Goal: Transaction & Acquisition: Purchase product/service

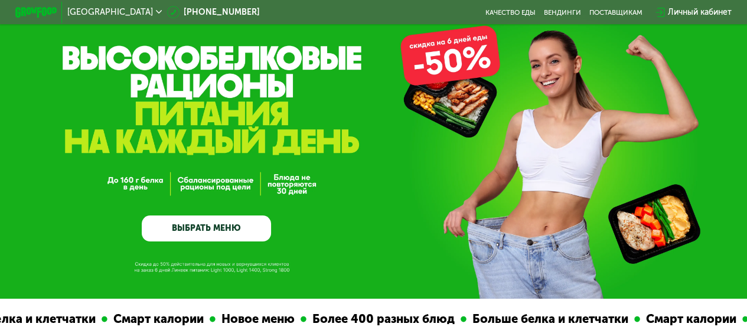
scroll to position [59, 0]
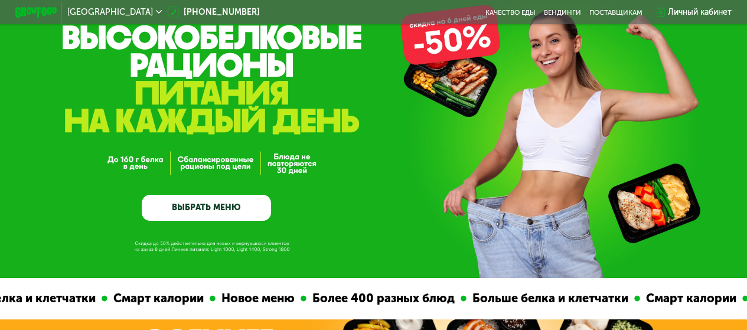
click at [220, 208] on link "ВЫБРАТЬ МЕНЮ" at bounding box center [206, 208] width 129 height 26
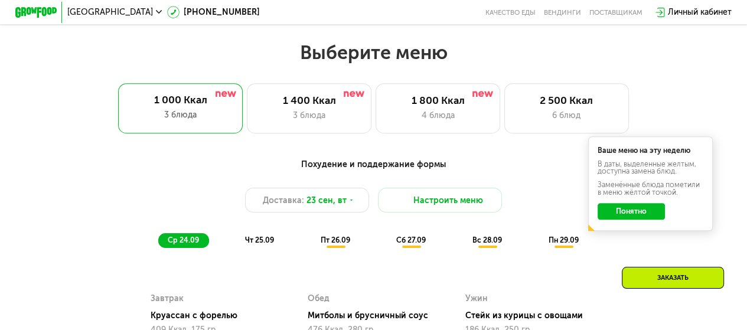
scroll to position [667, 0]
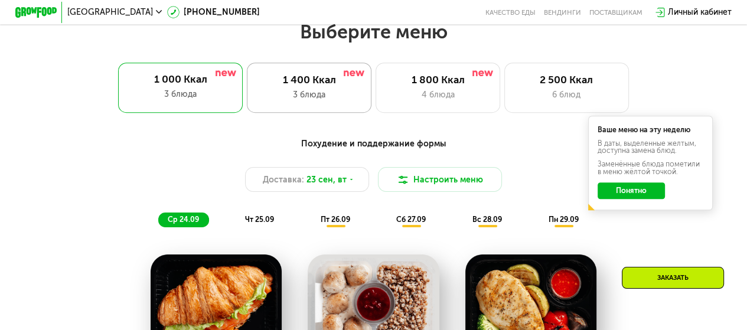
click at [302, 91] on div "1 400 Ккал 3 блюда" at bounding box center [309, 88] width 125 height 50
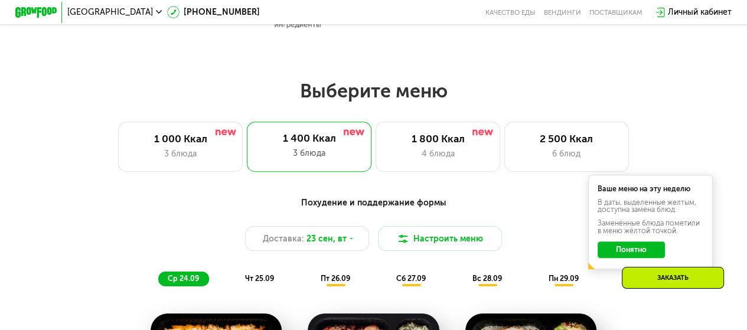
scroll to position [549, 0]
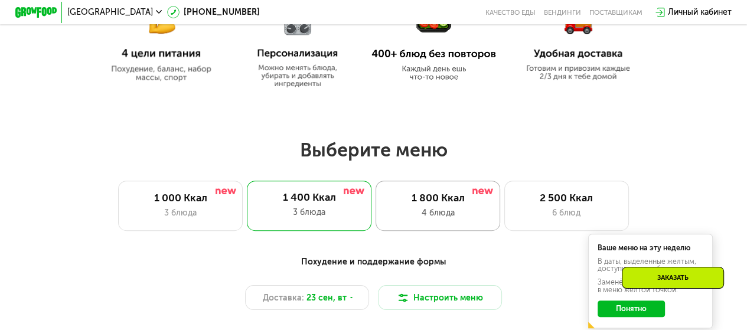
click at [430, 214] on div "4 блюда" at bounding box center [438, 213] width 103 height 12
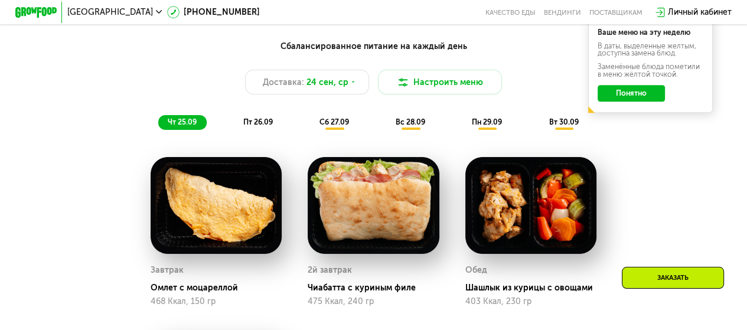
scroll to position [785, 0]
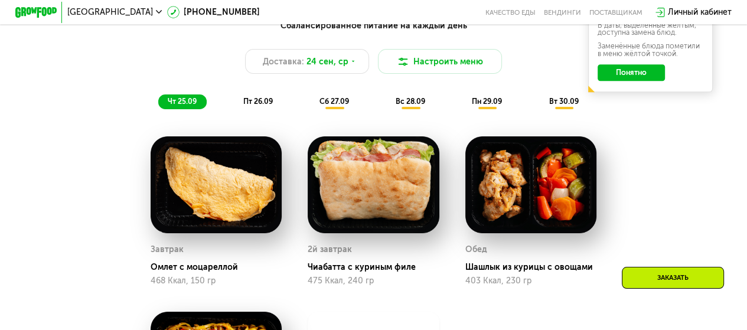
click at [248, 106] on span "пт 26.09" at bounding box center [258, 101] width 30 height 9
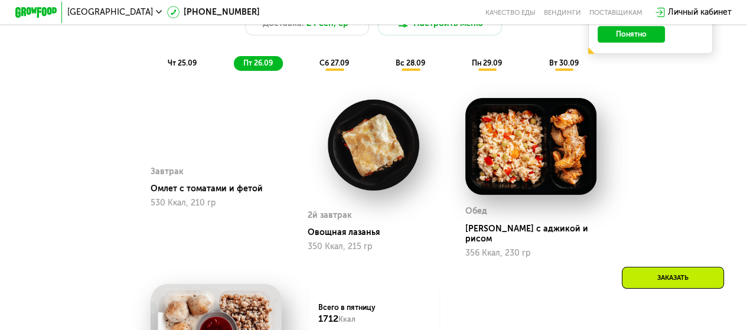
scroll to position [845, 0]
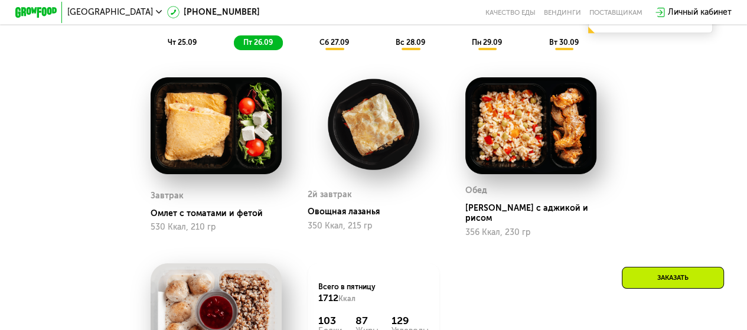
click at [168, 47] on span "чт 25.09" at bounding box center [182, 42] width 29 height 9
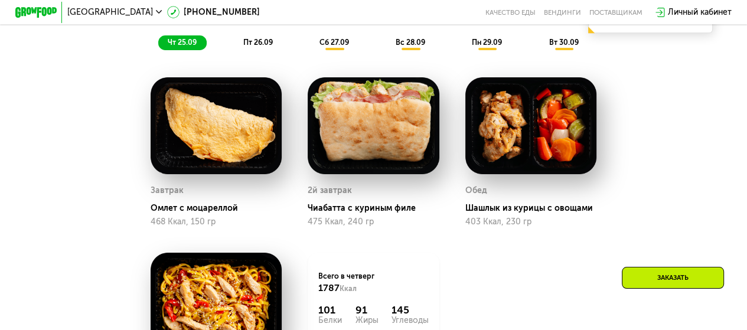
click at [251, 47] on span "пт 26.09" at bounding box center [258, 42] width 30 height 9
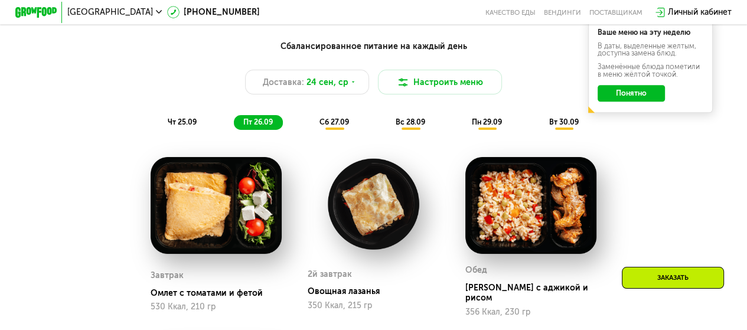
scroll to position [785, 0]
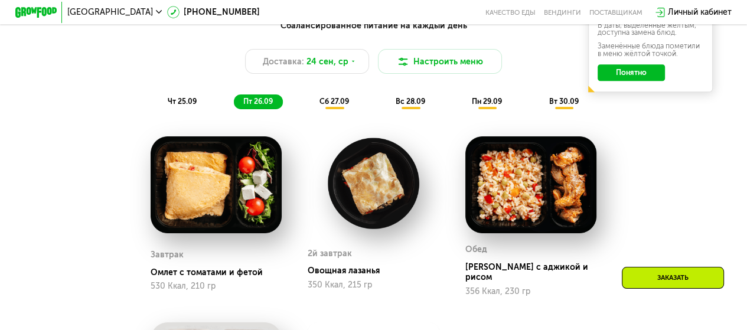
click at [336, 106] on span "сб 27.09" at bounding box center [334, 101] width 30 height 9
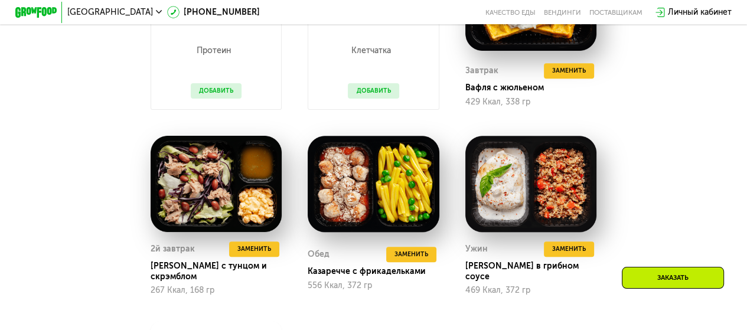
scroll to position [904, 0]
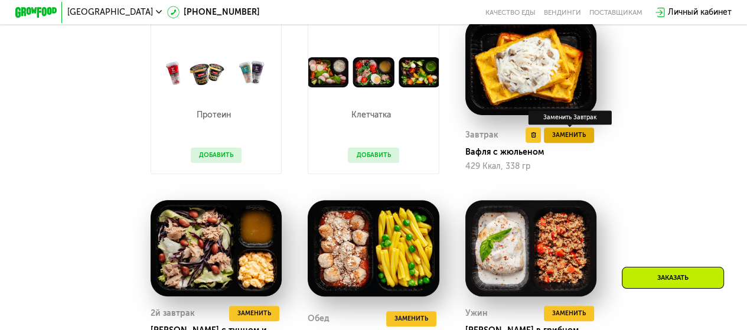
click at [568, 139] on span "Заменить" at bounding box center [569, 135] width 34 height 11
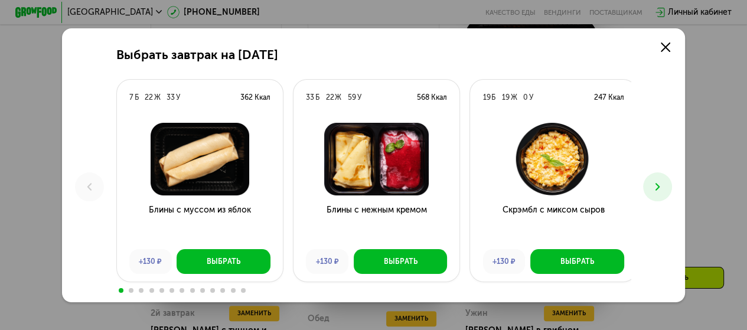
click at [656, 189] on icon at bounding box center [657, 187] width 12 height 12
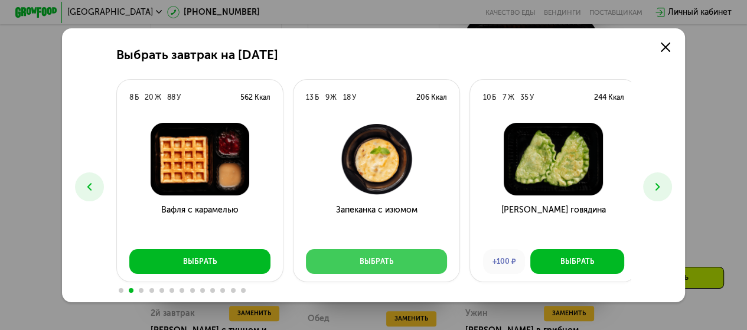
click at [375, 264] on div "Выбрать" at bounding box center [376, 261] width 34 height 11
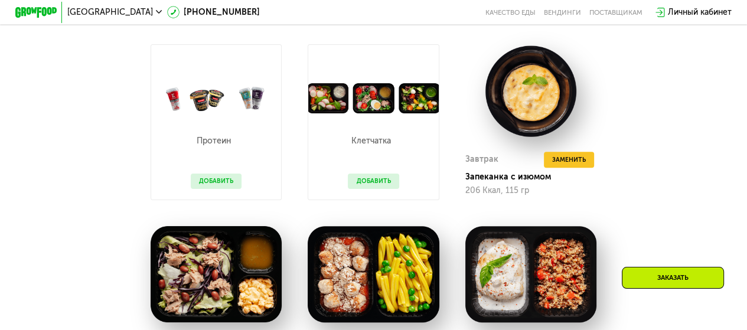
scroll to position [785, 0]
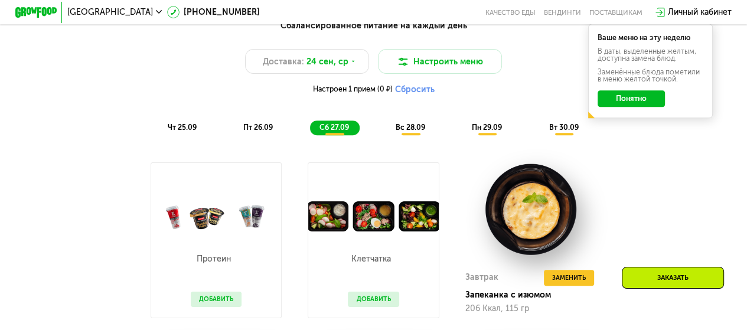
click at [414, 132] on span "вс 28.09" at bounding box center [410, 127] width 30 height 9
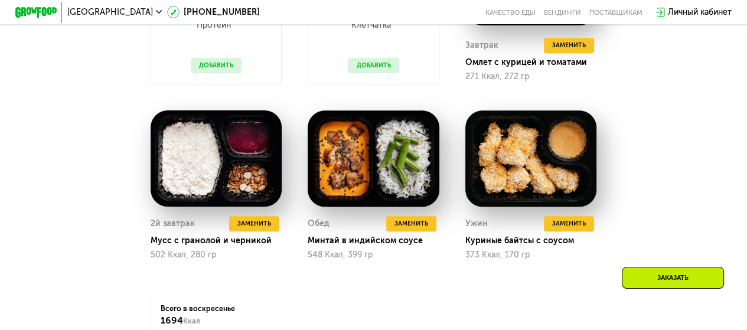
scroll to position [1022, 0]
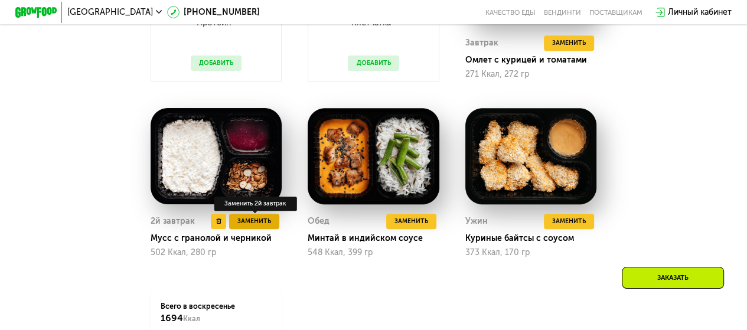
click at [255, 227] on span "Заменить" at bounding box center [254, 221] width 34 height 11
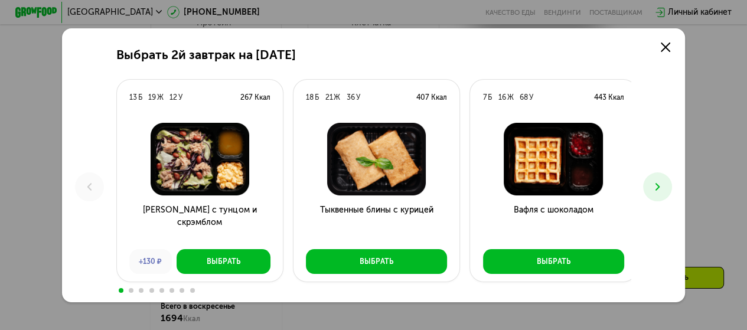
click at [658, 187] on icon at bounding box center [657, 187] width 12 height 12
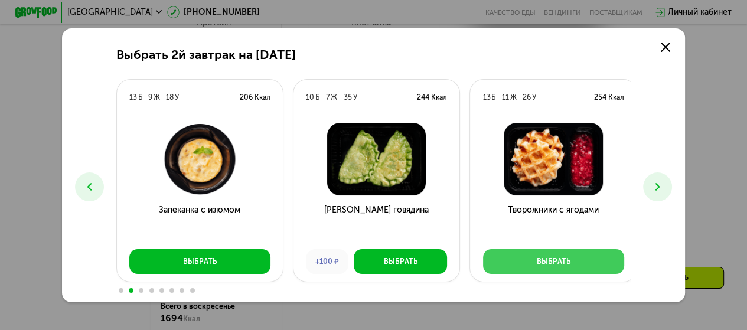
click at [547, 257] on div "Выбрать" at bounding box center [553, 261] width 34 height 11
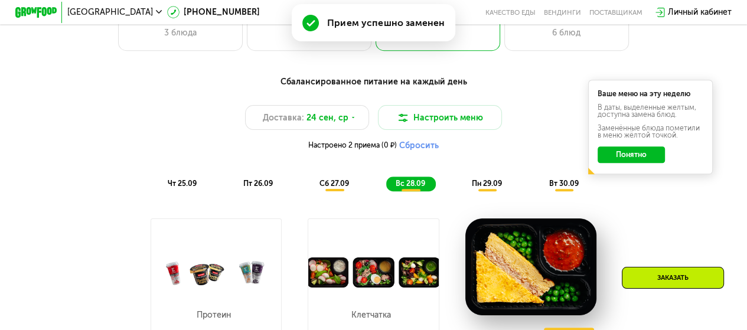
scroll to position [726, 0]
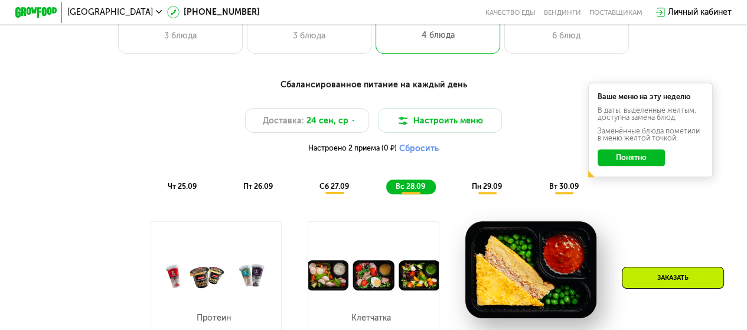
click at [494, 191] on span "пн 29.09" at bounding box center [487, 186] width 30 height 9
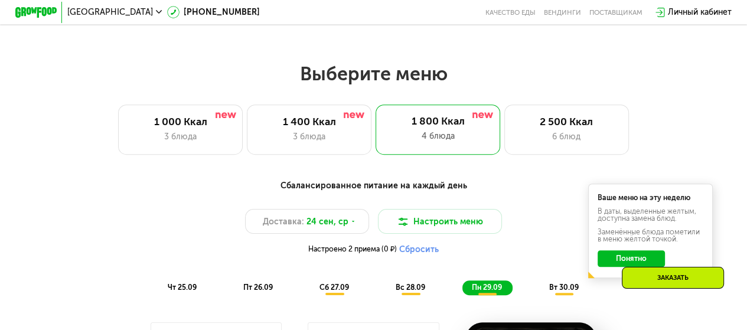
scroll to position [549, 0]
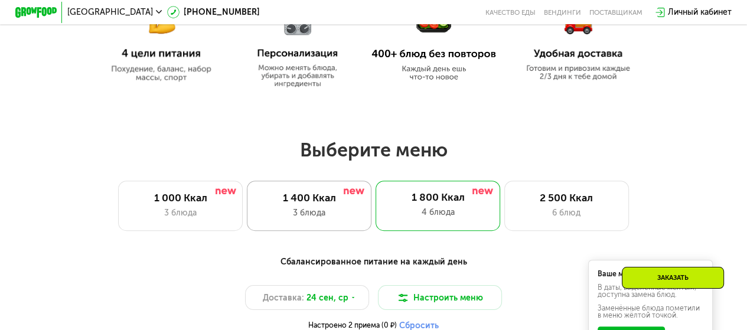
click at [314, 204] on div "1 400 Ккал" at bounding box center [309, 198] width 103 height 12
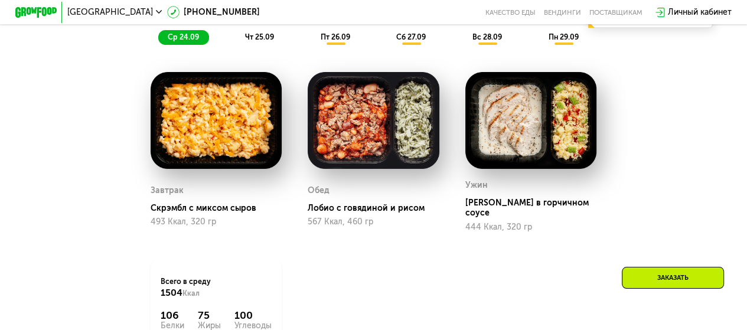
scroll to position [785, 0]
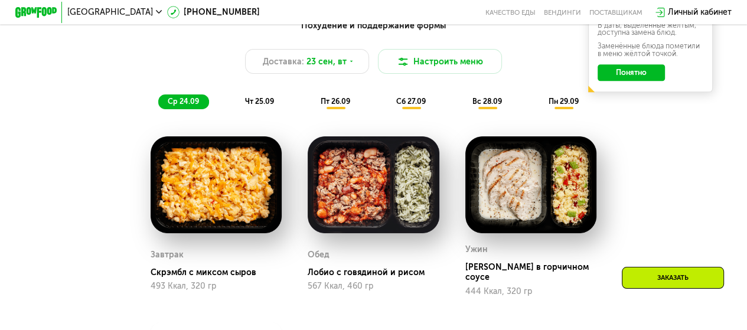
click at [261, 106] on span "чт 25.09" at bounding box center [259, 101] width 29 height 9
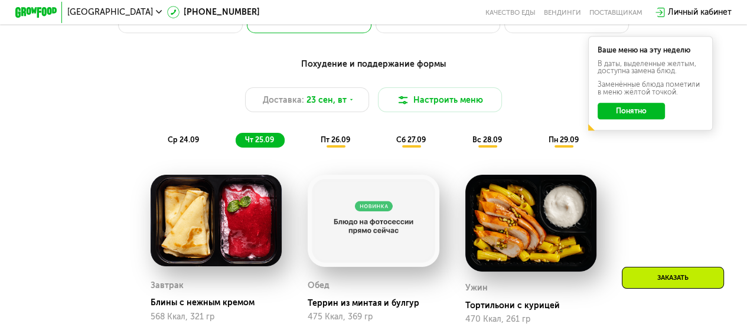
scroll to position [726, 0]
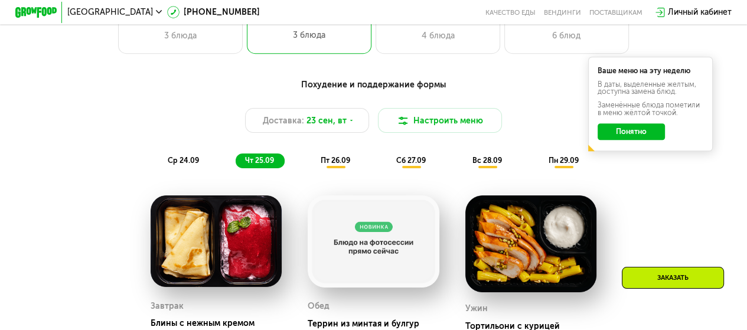
click at [332, 165] on span "пт 26.09" at bounding box center [335, 160] width 30 height 9
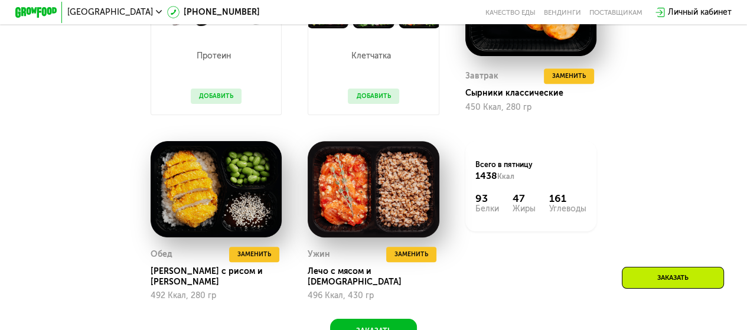
scroll to position [845, 0]
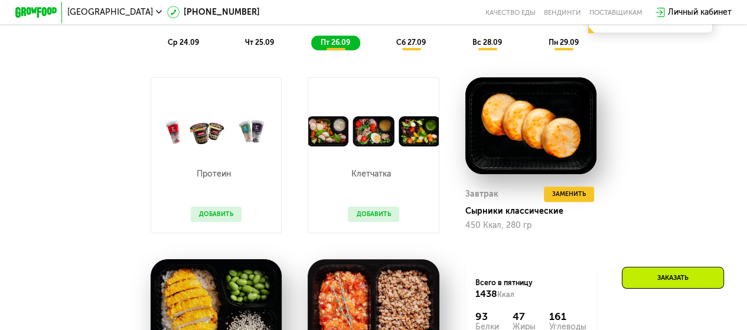
click at [409, 47] on span "сб 27.09" at bounding box center [411, 42] width 30 height 9
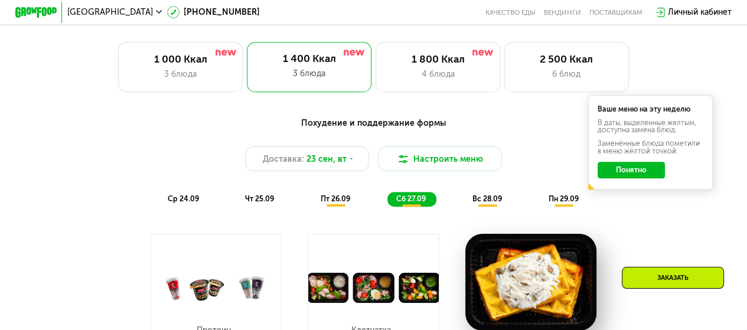
scroll to position [667, 0]
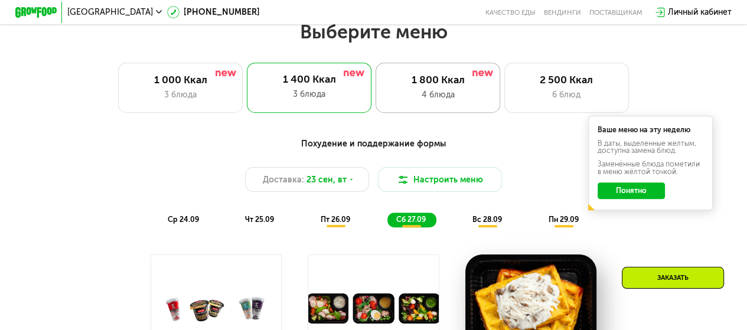
click at [438, 85] on div "1 800 Ккал" at bounding box center [438, 80] width 103 height 12
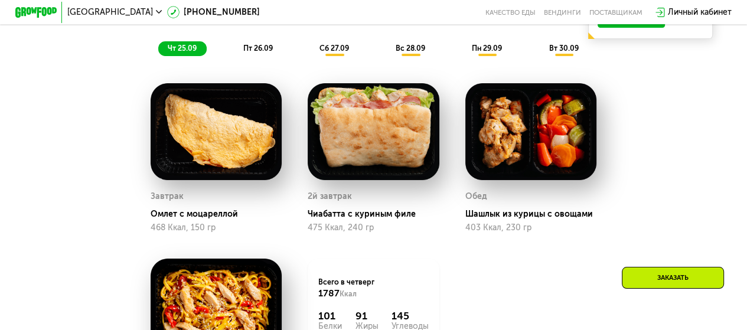
scroll to position [845, 0]
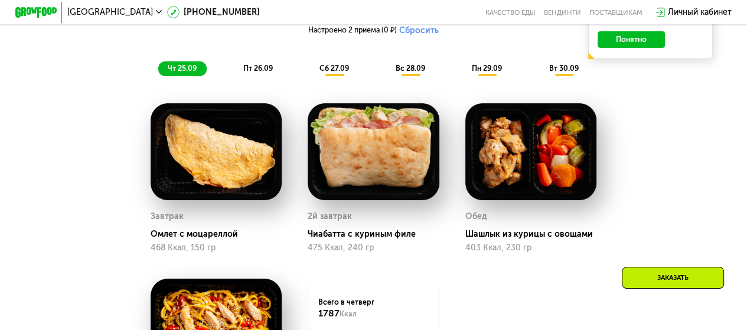
click at [257, 73] on span "пт 26.09" at bounding box center [258, 68] width 30 height 9
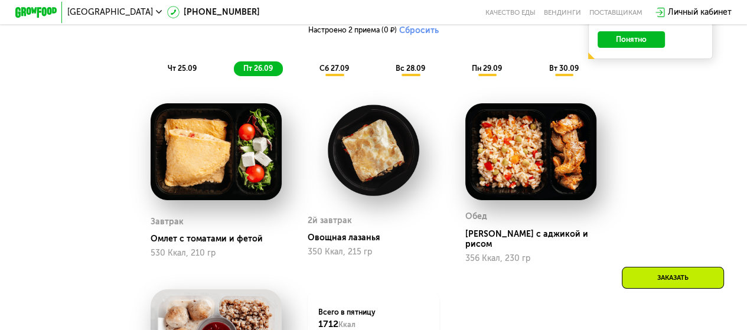
click at [172, 73] on span "чт 25.09" at bounding box center [182, 68] width 29 height 9
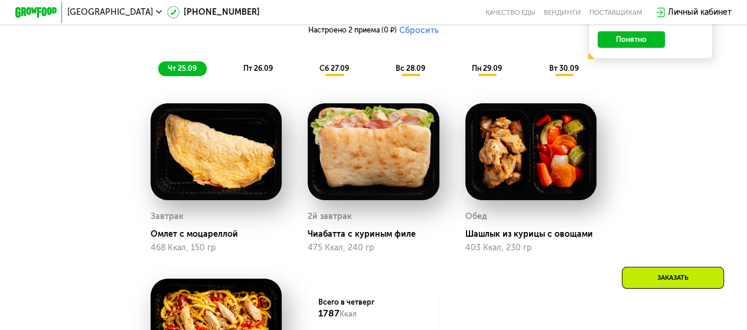
click at [260, 73] on span "пт 26.09" at bounding box center [258, 68] width 30 height 9
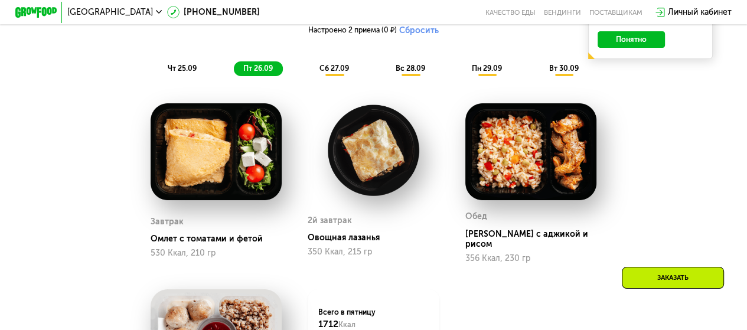
click at [332, 71] on span "сб 27.09" at bounding box center [334, 68] width 30 height 9
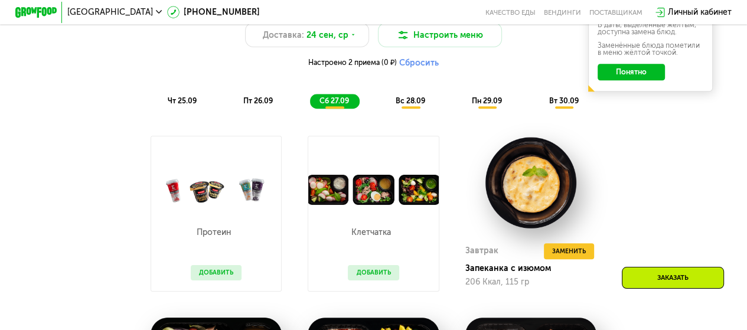
scroll to position [785, 0]
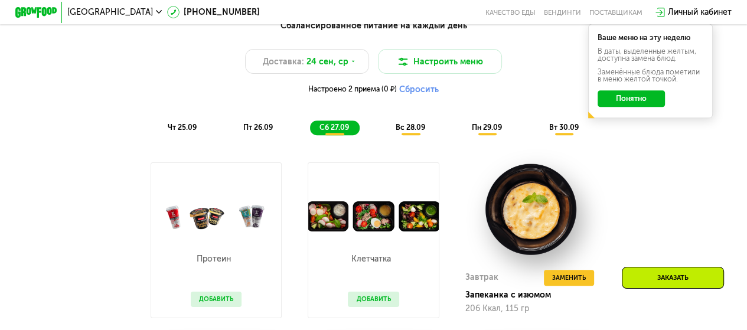
click at [406, 132] on span "вс 28.09" at bounding box center [410, 127] width 30 height 9
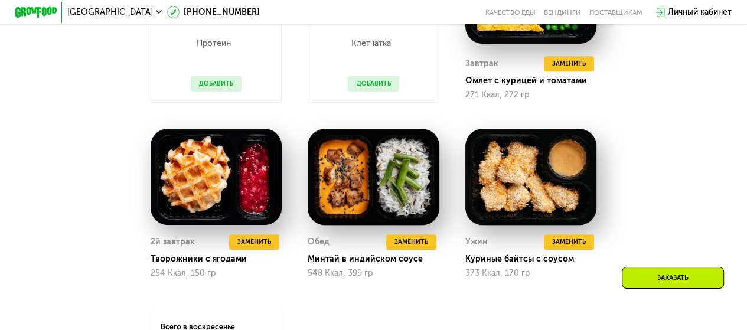
scroll to position [1022, 0]
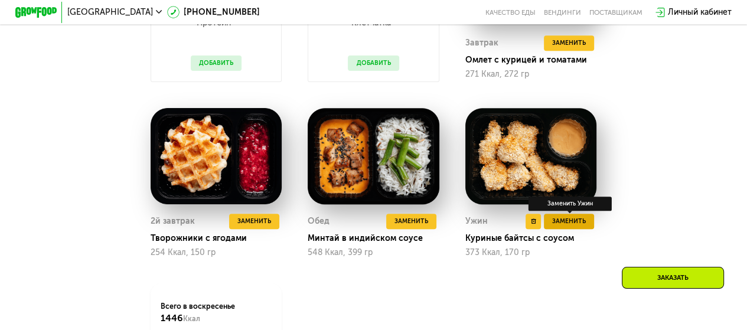
click at [569, 227] on span "Заменить" at bounding box center [569, 221] width 34 height 11
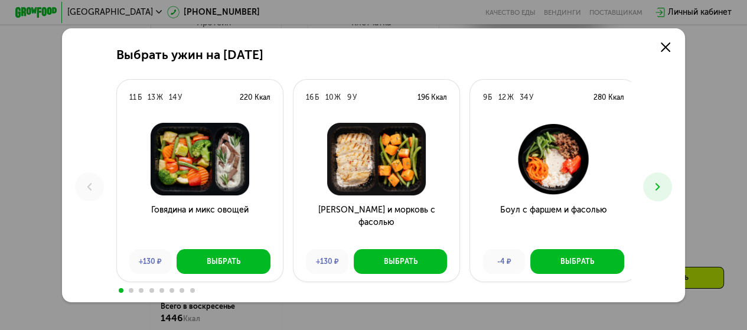
click at [662, 189] on icon at bounding box center [657, 187] width 12 height 12
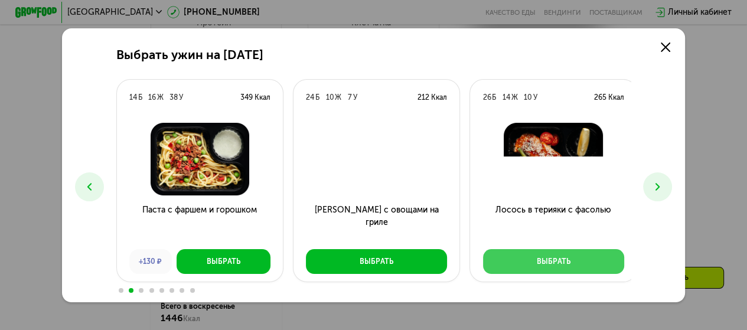
click at [550, 261] on div "Выбрать" at bounding box center [553, 261] width 34 height 11
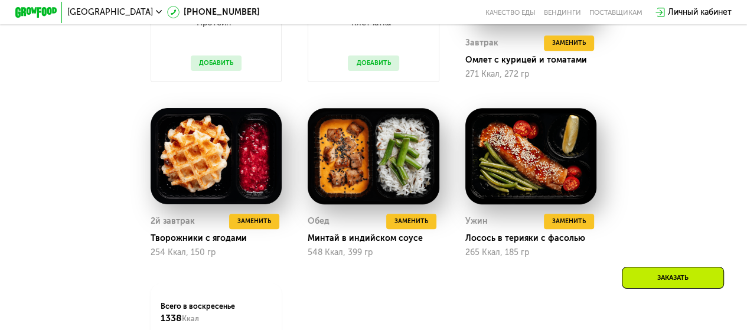
scroll to position [845, 0]
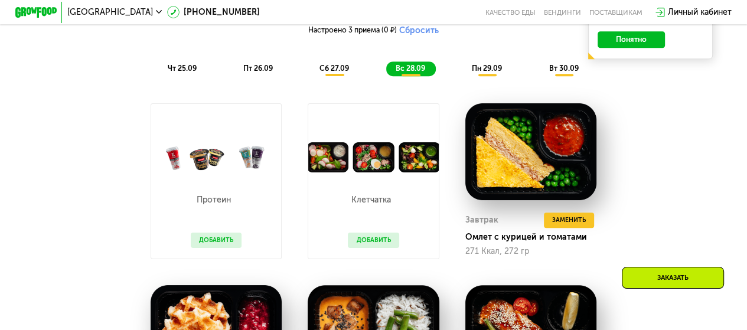
click at [328, 73] on span "сб 27.09" at bounding box center [334, 68] width 30 height 9
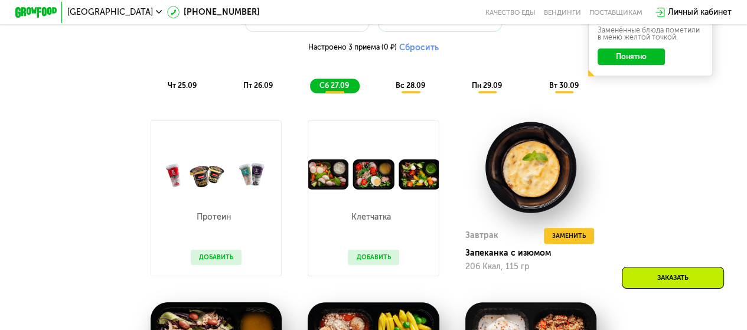
scroll to position [785, 0]
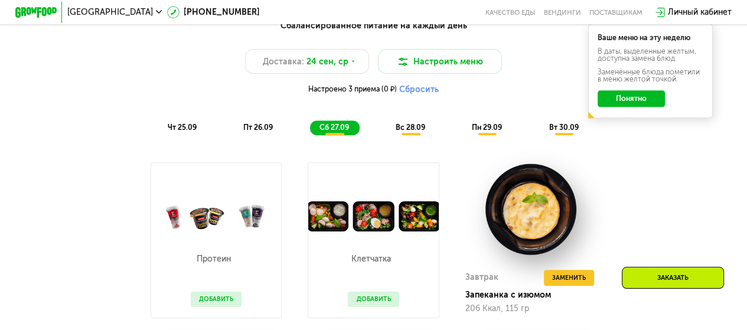
click at [411, 132] on span "вс 28.09" at bounding box center [410, 127] width 30 height 9
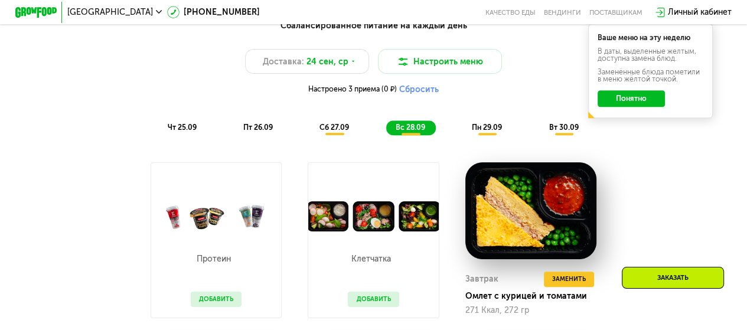
click at [489, 132] on span "пн 29.09" at bounding box center [487, 127] width 30 height 9
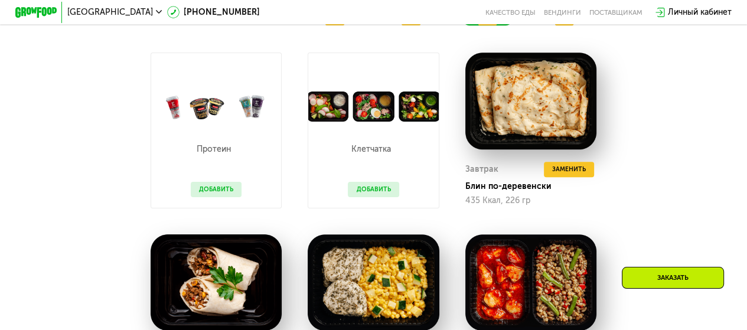
scroll to position [845, 0]
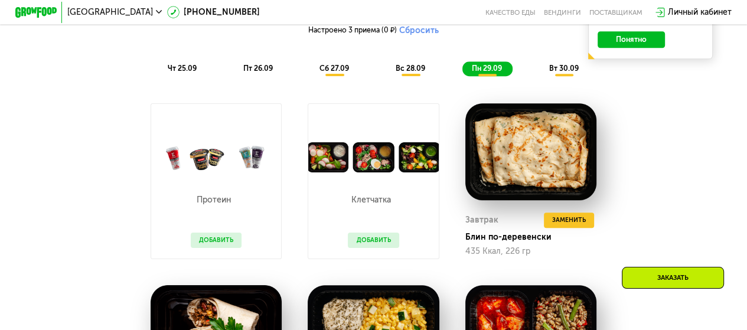
click at [569, 73] on span "вт 30.09" at bounding box center [563, 68] width 30 height 9
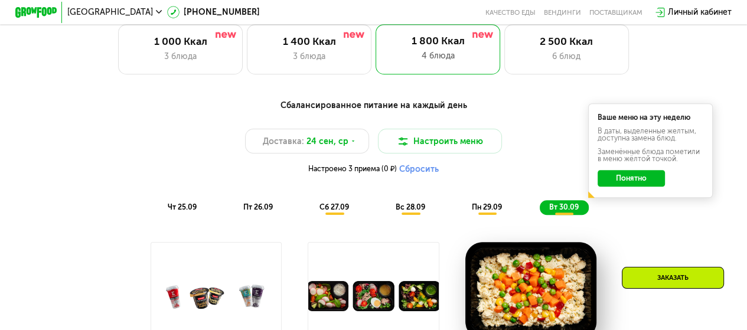
scroll to position [726, 0]
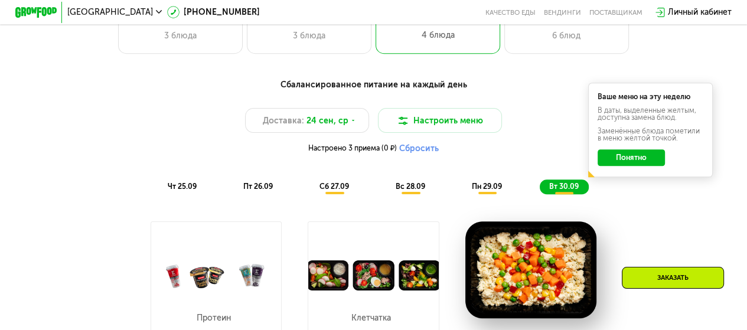
click at [335, 191] on span "сб 27.09" at bounding box center [334, 186] width 30 height 9
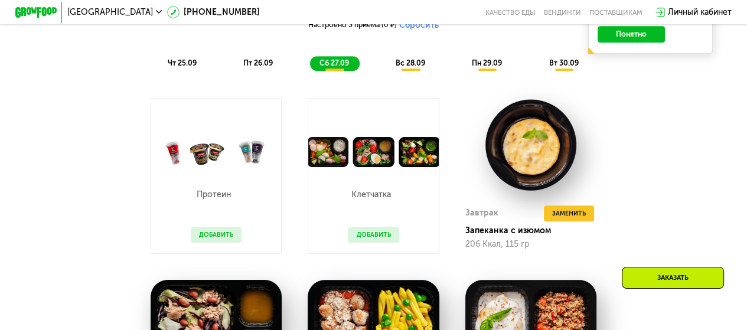
scroll to position [785, 0]
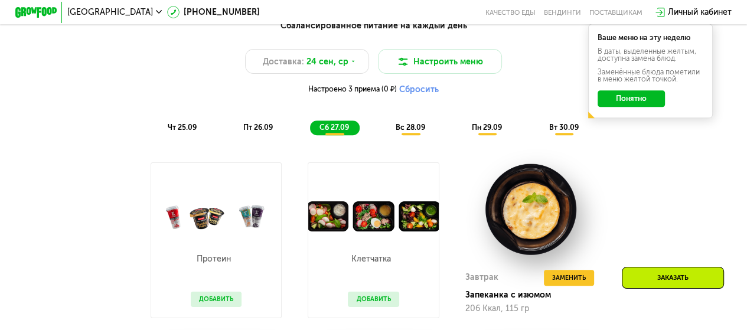
click at [255, 132] on span "пт 26.09" at bounding box center [258, 127] width 30 height 9
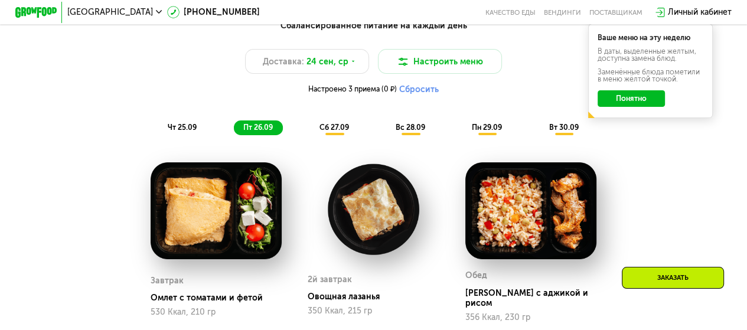
click at [337, 132] on span "сб 27.09" at bounding box center [334, 127] width 30 height 9
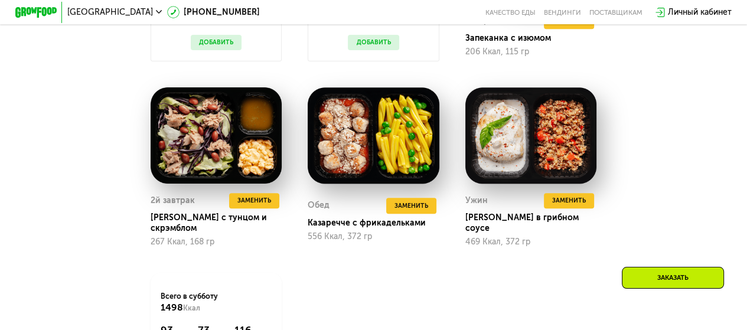
scroll to position [1022, 0]
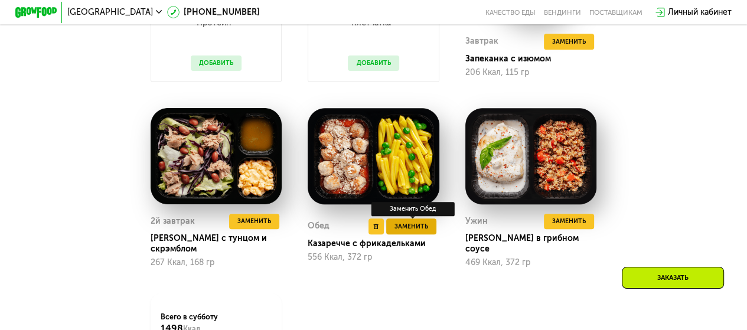
click at [410, 232] on span "Заменить" at bounding box center [411, 226] width 34 height 11
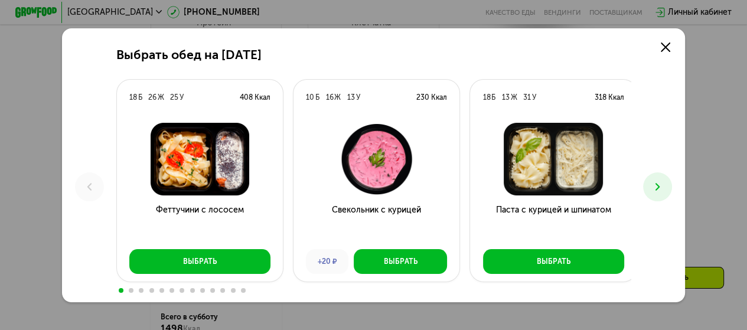
click at [660, 184] on icon at bounding box center [657, 187] width 12 height 12
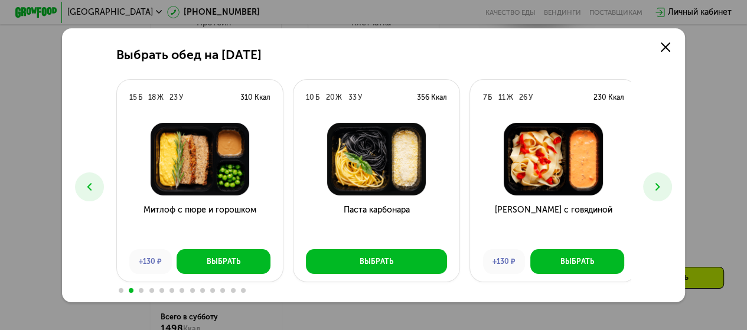
click at [657, 188] on icon at bounding box center [657, 187] width 12 height 12
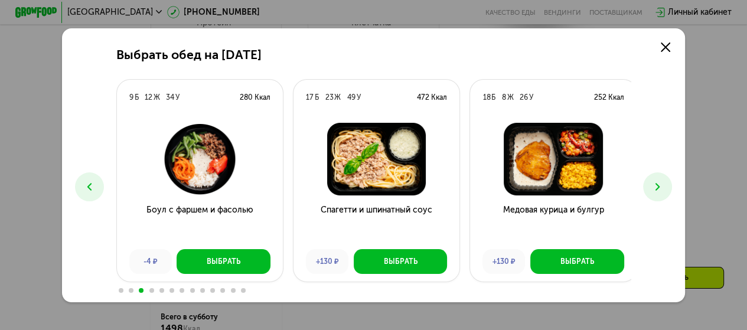
click at [657, 188] on icon at bounding box center [657, 187] width 12 height 12
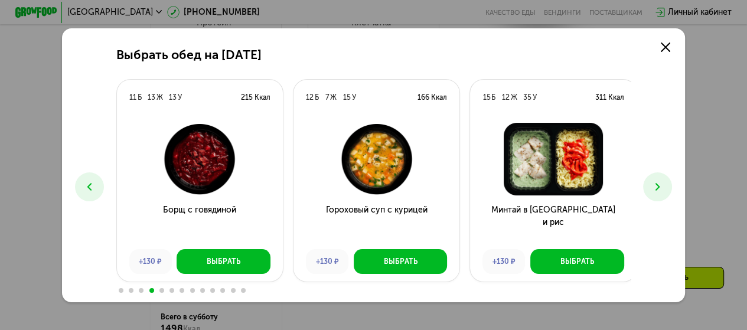
click at [657, 188] on icon at bounding box center [657, 187] width 12 height 12
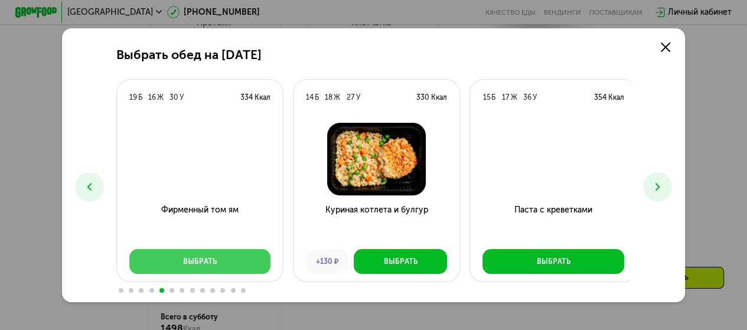
click at [201, 261] on div "Выбрать" at bounding box center [200, 261] width 34 height 11
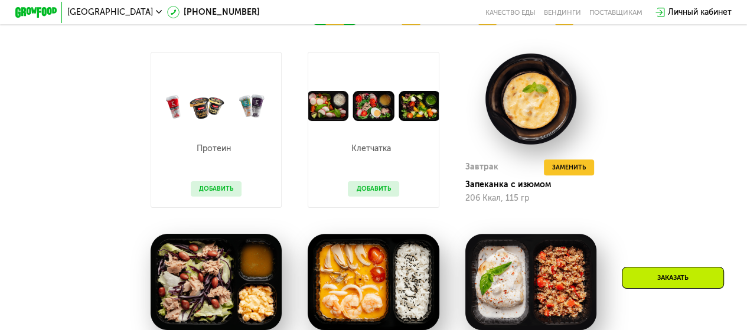
scroll to position [904, 0]
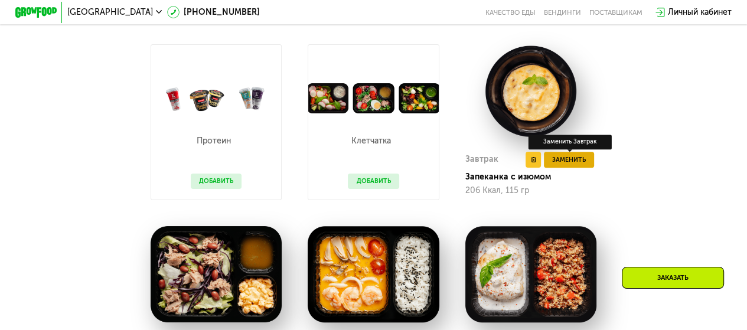
click at [570, 165] on span "Заменить" at bounding box center [569, 160] width 34 height 11
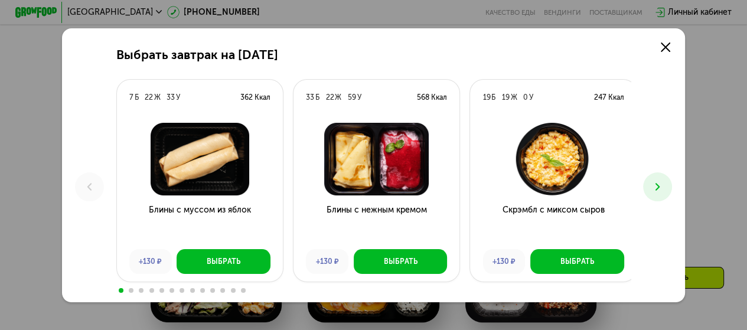
click at [658, 186] on icon at bounding box center [657, 187] width 12 height 12
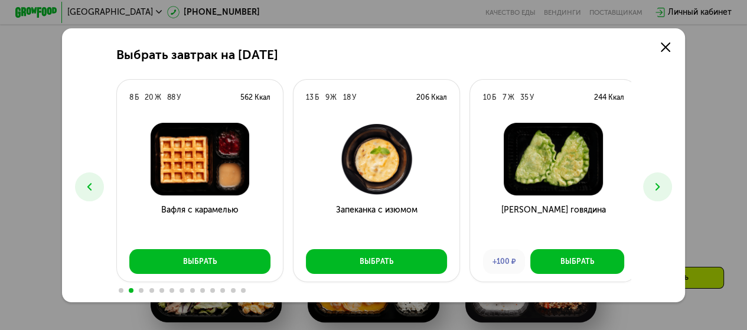
click at [657, 186] on icon at bounding box center [657, 187] width 12 height 12
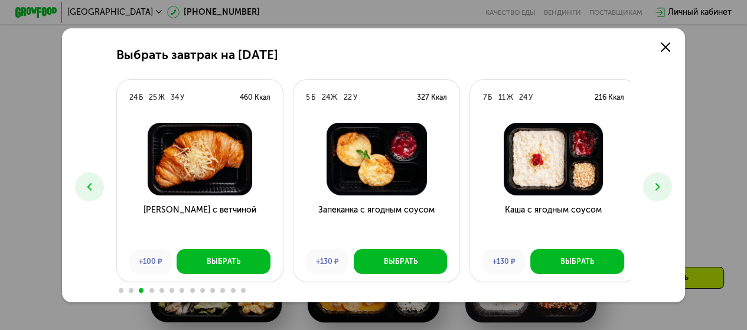
click at [657, 186] on icon at bounding box center [657, 187] width 12 height 12
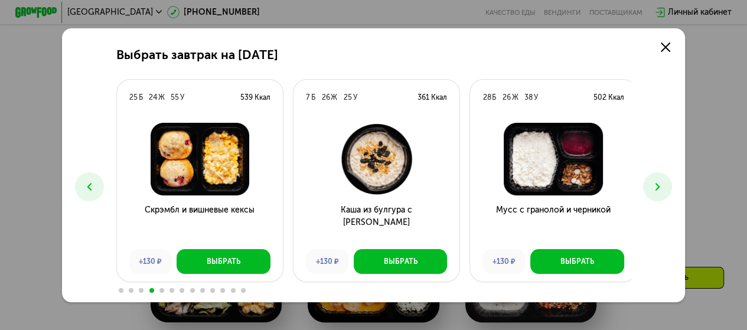
click at [657, 186] on icon at bounding box center [657, 187] width 12 height 12
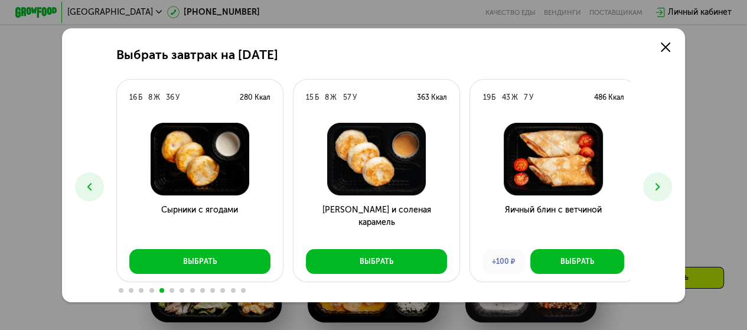
click at [657, 186] on icon at bounding box center [657, 187] width 12 height 12
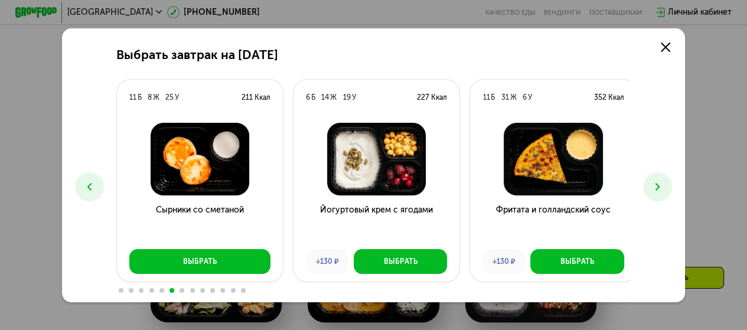
click at [657, 185] on icon at bounding box center [657, 187] width 12 height 12
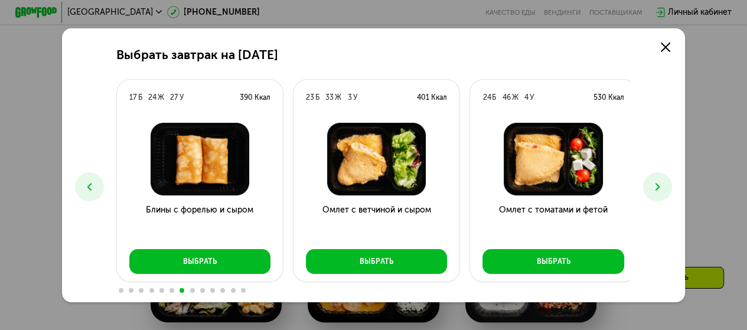
click at [657, 188] on icon at bounding box center [657, 187] width 12 height 12
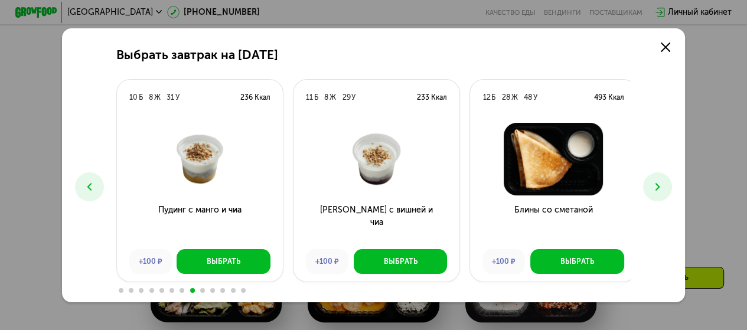
click at [657, 188] on icon at bounding box center [657, 187] width 12 height 12
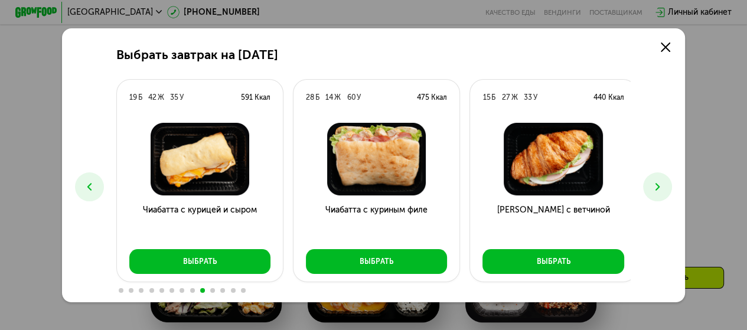
click at [657, 188] on icon at bounding box center [657, 187] width 12 height 12
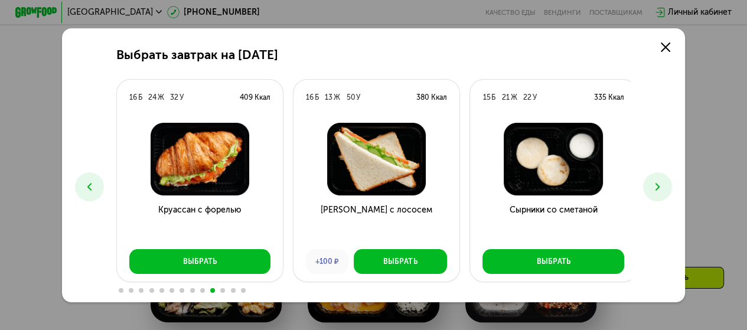
click at [657, 188] on icon at bounding box center [657, 187] width 12 height 12
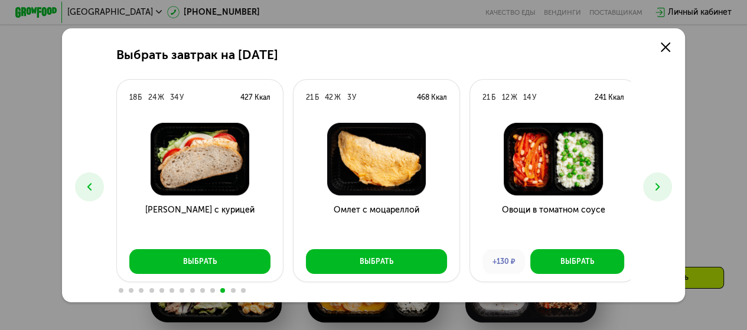
click at [657, 188] on icon at bounding box center [657, 187] width 12 height 12
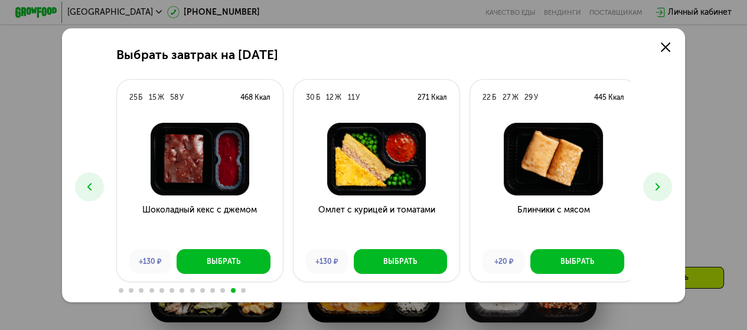
click at [657, 188] on icon at bounding box center [657, 187] width 12 height 12
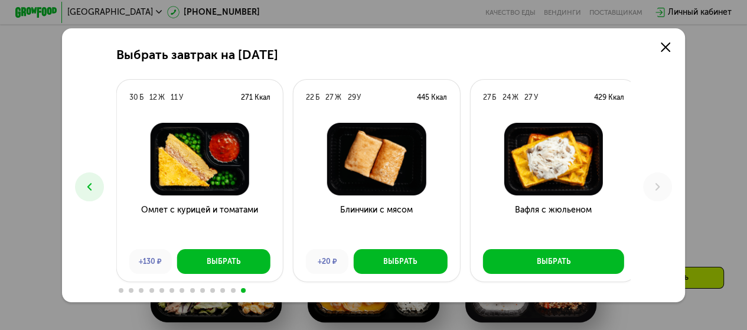
click at [88, 184] on icon at bounding box center [89, 187] width 12 height 12
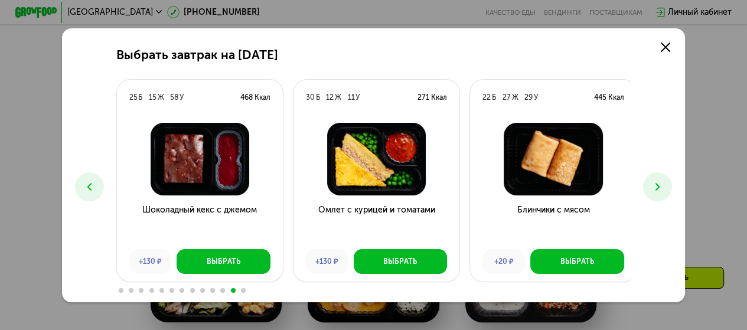
click at [88, 184] on icon at bounding box center [89, 187] width 12 height 12
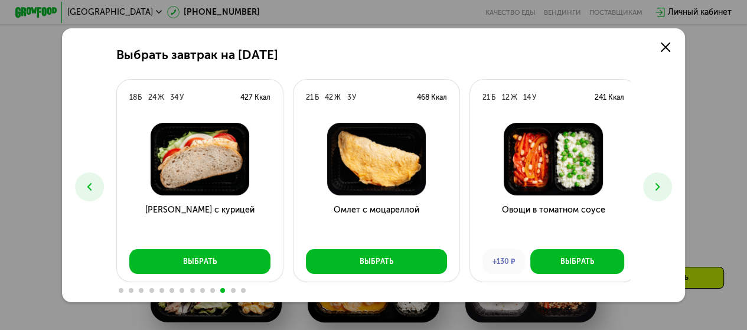
click at [88, 184] on icon at bounding box center [89, 187] width 12 height 12
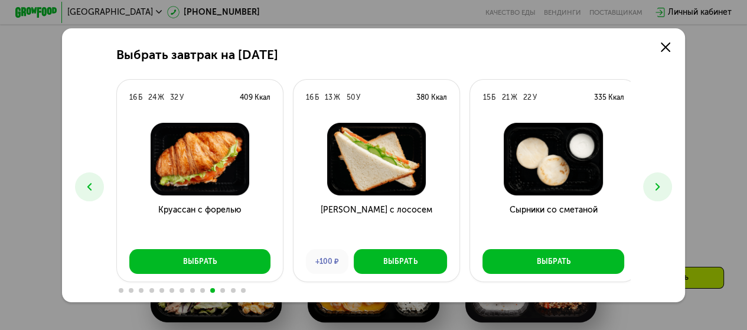
click at [87, 184] on icon at bounding box center [89, 187] width 12 height 12
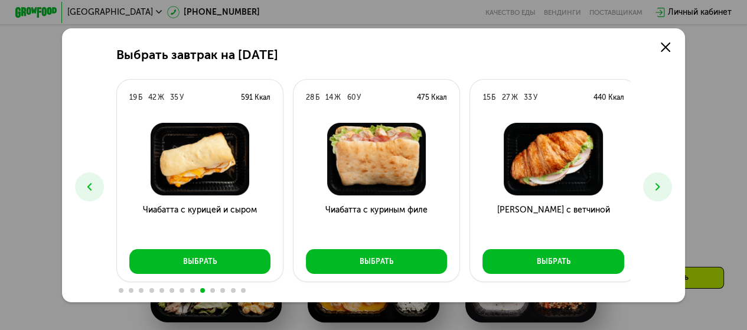
click at [87, 184] on use at bounding box center [89, 187] width 4 height 8
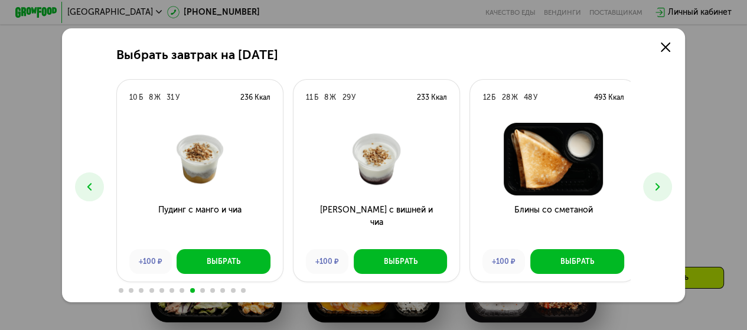
click at [87, 184] on use at bounding box center [89, 187] width 4 height 8
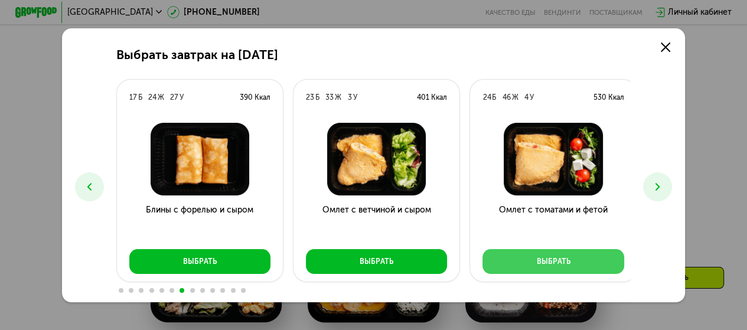
click at [541, 260] on div "Выбрать" at bounding box center [553, 261] width 34 height 11
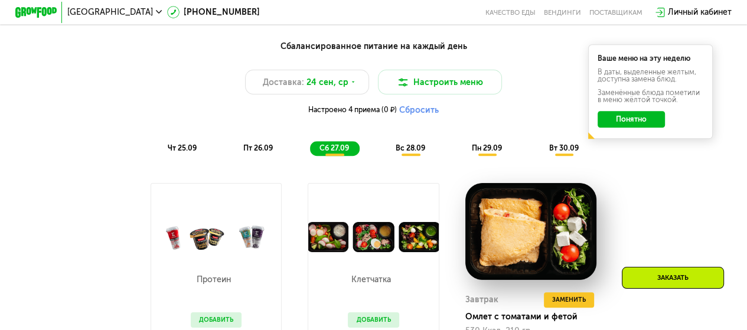
scroll to position [785, 0]
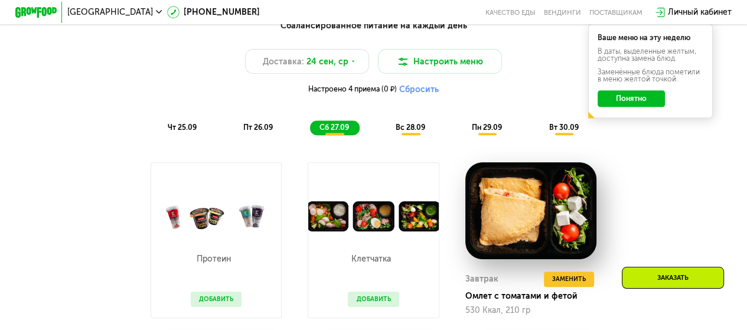
click at [410, 132] on span "вс 28.09" at bounding box center [410, 127] width 30 height 9
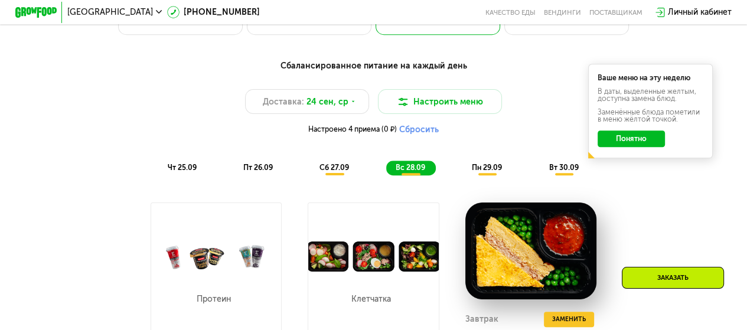
scroll to position [667, 0]
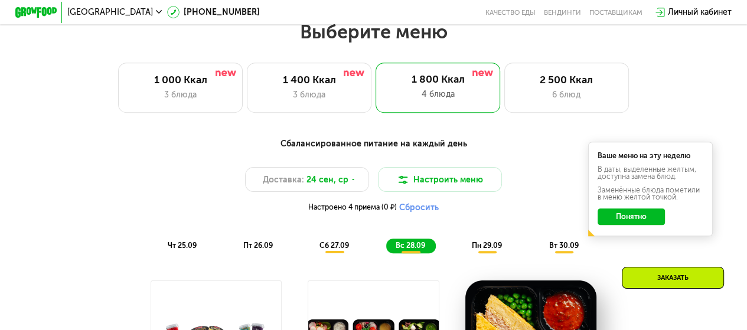
click at [494, 250] on span "пн 29.09" at bounding box center [487, 245] width 30 height 9
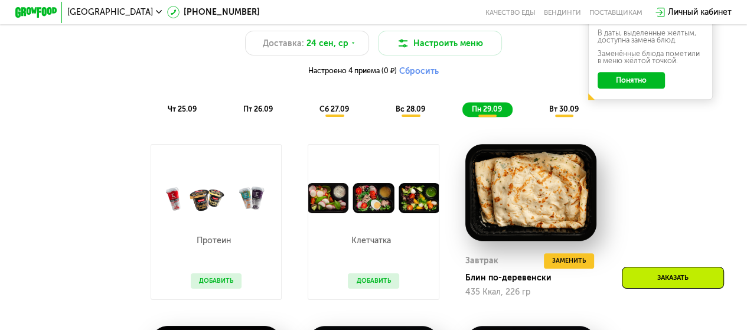
scroll to position [726, 0]
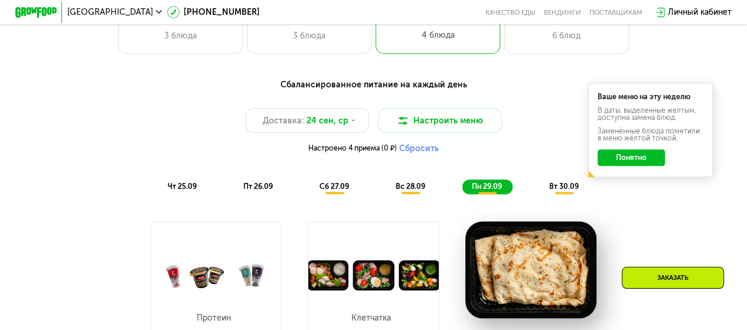
click at [569, 191] on span "вт 30.09" at bounding box center [563, 186] width 30 height 9
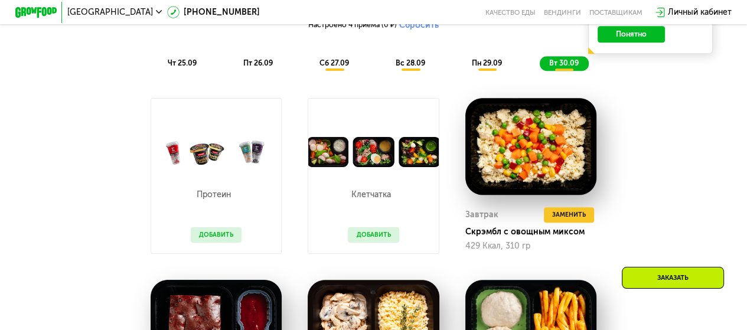
scroll to position [845, 0]
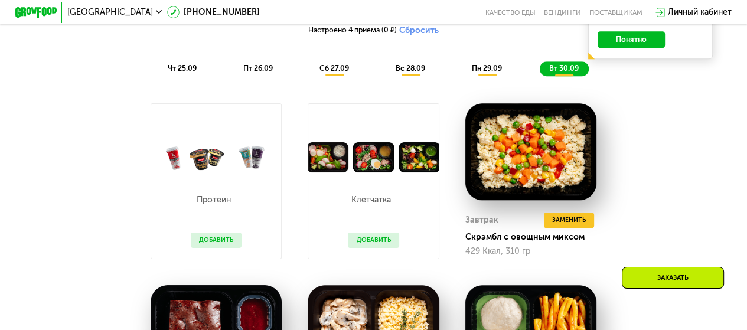
click at [485, 73] on span "пн 29.09" at bounding box center [487, 68] width 30 height 9
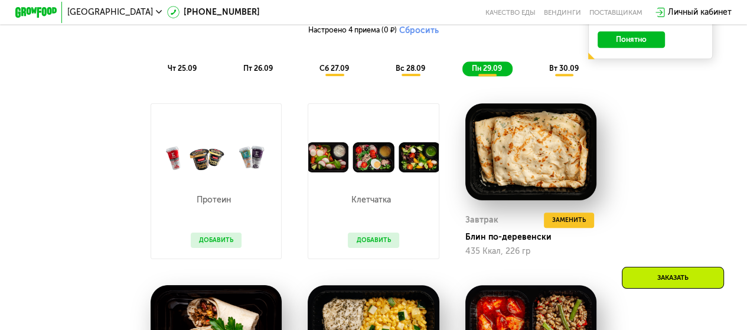
click at [558, 73] on span "вт 30.09" at bounding box center [563, 68] width 30 height 9
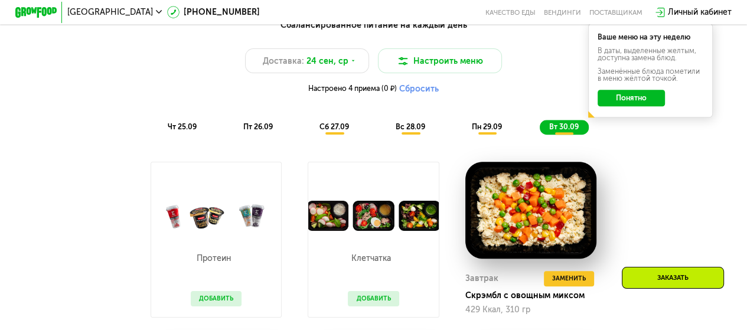
scroll to position [785, 0]
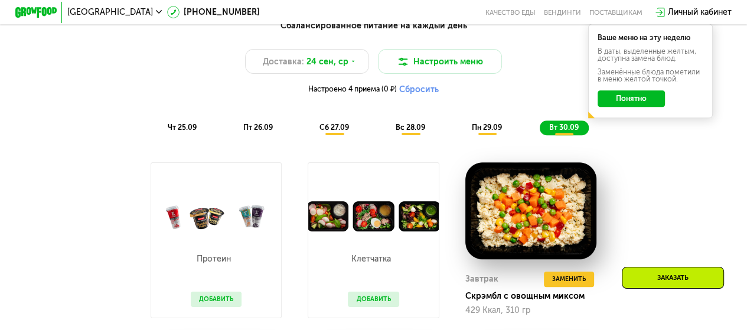
click at [334, 132] on span "сб 27.09" at bounding box center [334, 127] width 30 height 9
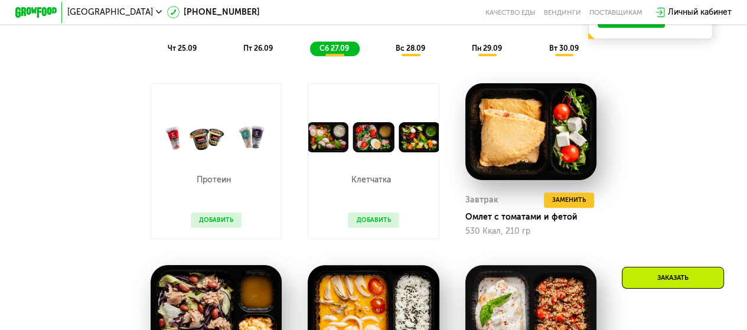
scroll to position [845, 0]
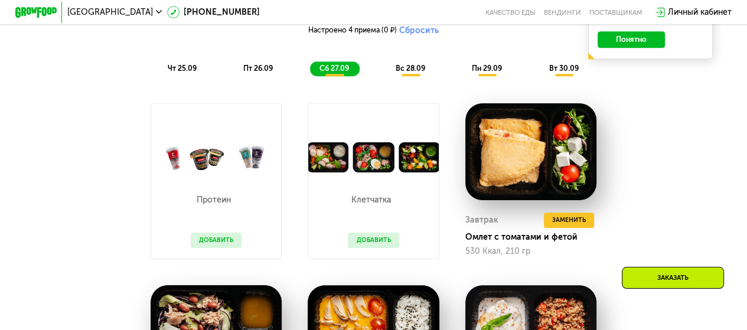
click at [413, 72] on span "вс 28.09" at bounding box center [410, 68] width 30 height 9
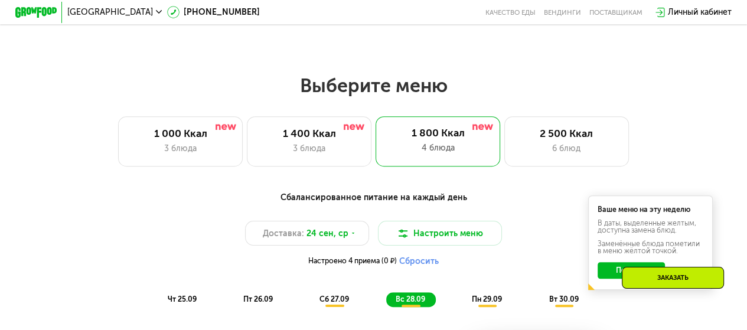
scroll to position [608, 0]
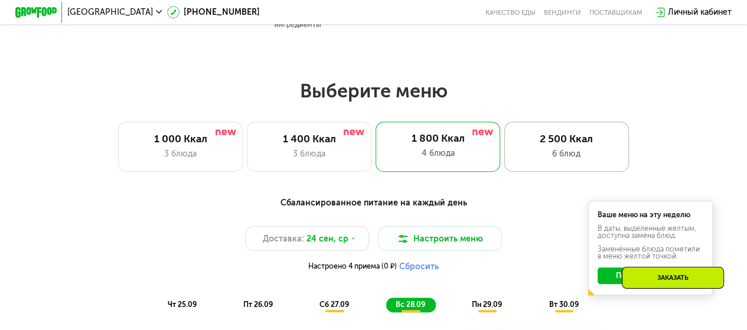
click at [565, 145] on div "2 500 Ккал" at bounding box center [566, 139] width 103 height 12
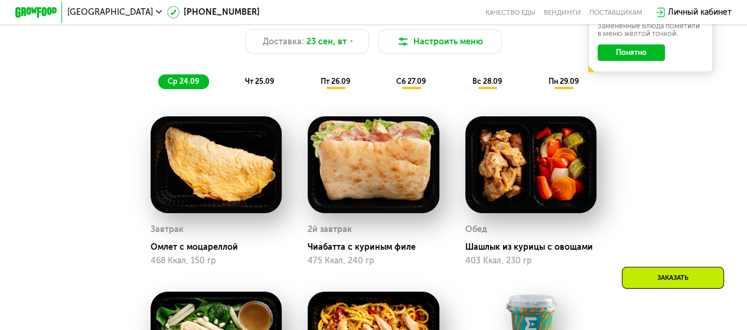
scroll to position [785, 0]
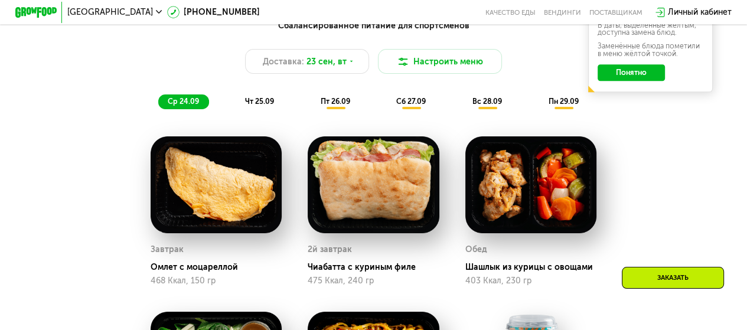
click at [410, 106] on span "сб 27.09" at bounding box center [411, 101] width 30 height 9
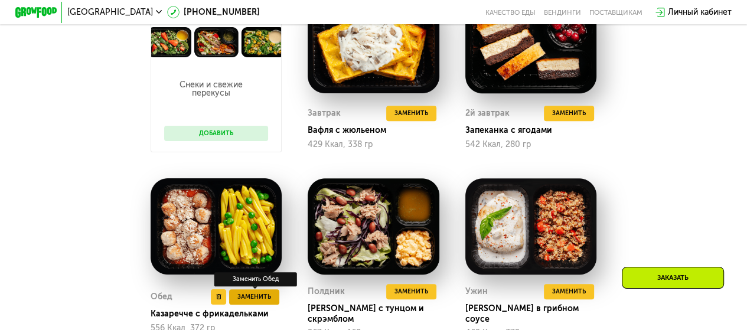
scroll to position [904, 0]
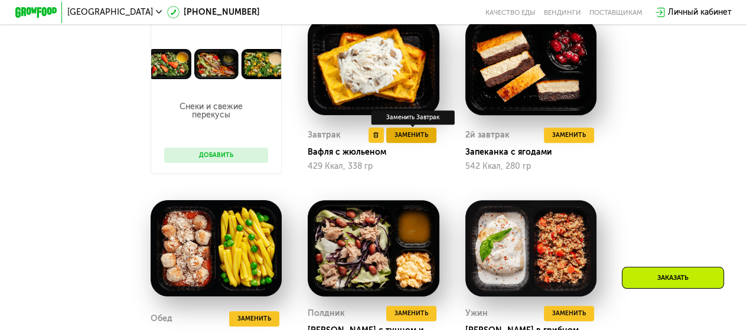
click at [414, 140] on span "Заменить" at bounding box center [411, 135] width 34 height 11
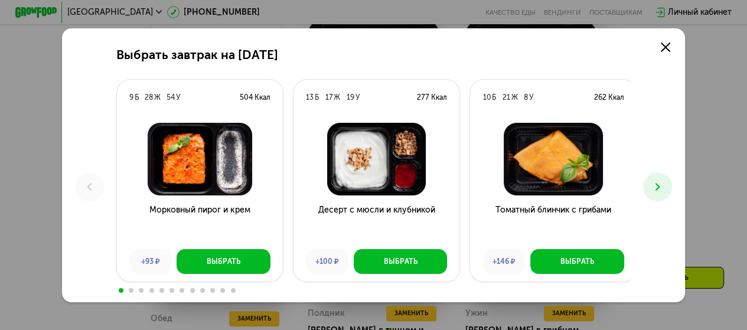
click at [657, 186] on icon at bounding box center [657, 187] width 12 height 12
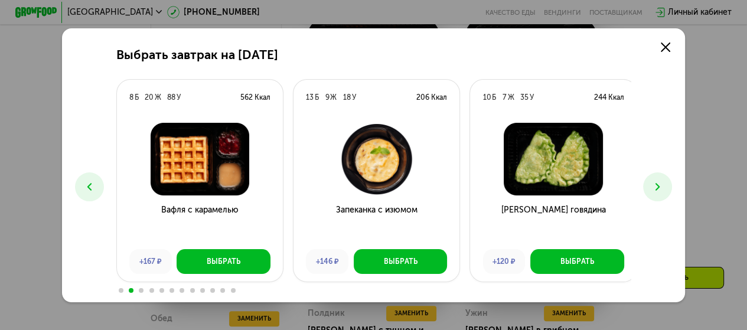
click at [657, 186] on icon at bounding box center [657, 187] width 12 height 12
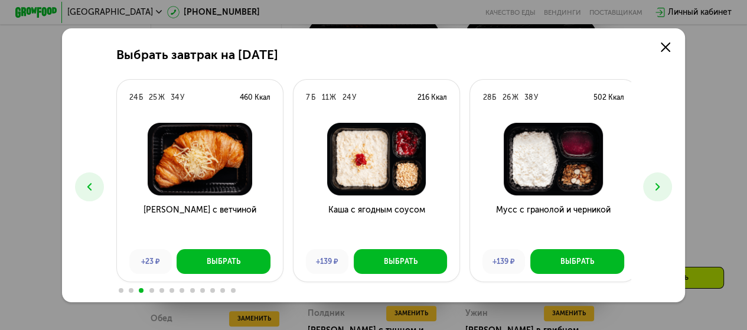
click at [657, 186] on icon at bounding box center [657, 187] width 12 height 12
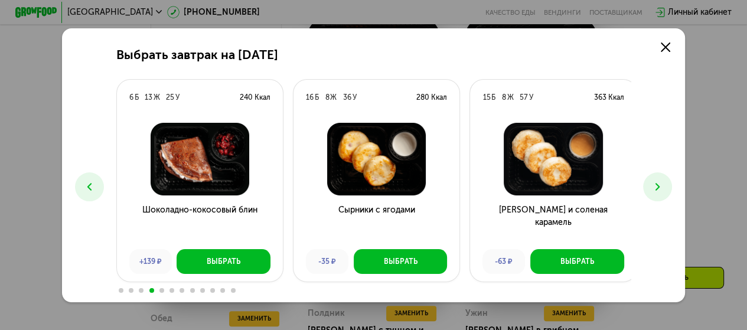
click at [657, 186] on icon at bounding box center [657, 187] width 12 height 12
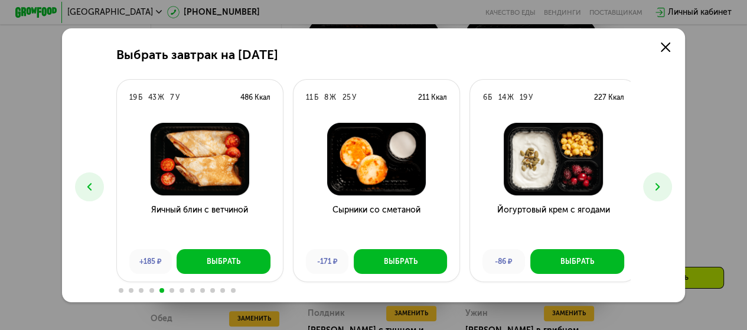
click at [657, 186] on icon at bounding box center [657, 187] width 12 height 12
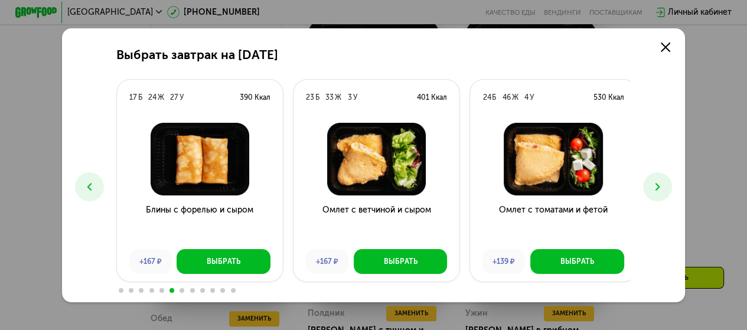
click at [657, 186] on icon at bounding box center [657, 187] width 12 height 12
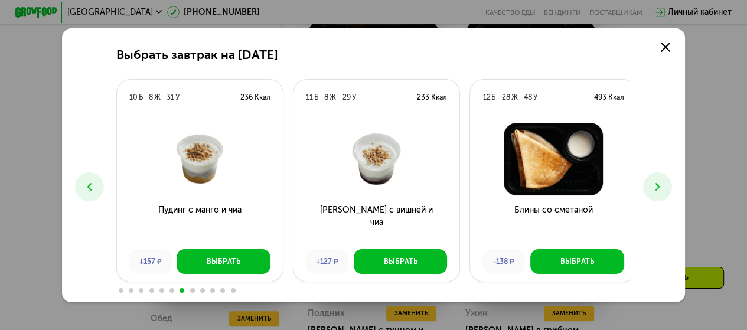
click at [657, 186] on icon at bounding box center [657, 187] width 12 height 12
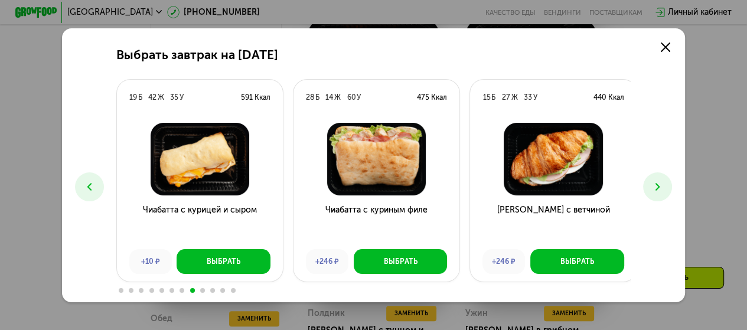
click at [657, 186] on icon at bounding box center [657, 187] width 12 height 12
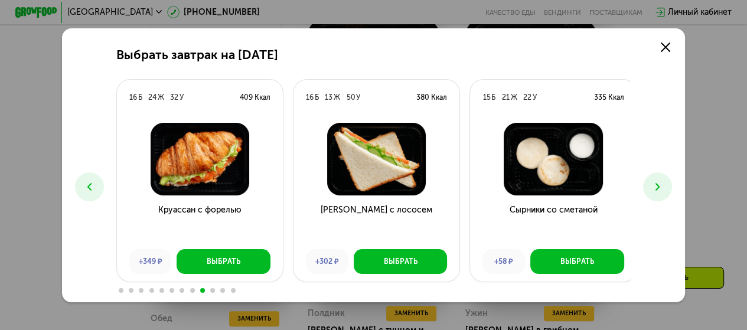
click at [657, 186] on icon at bounding box center [657, 187] width 12 height 12
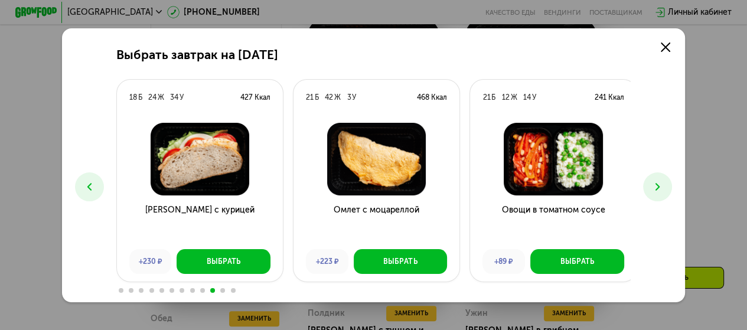
click at [657, 186] on icon at bounding box center [657, 187] width 12 height 12
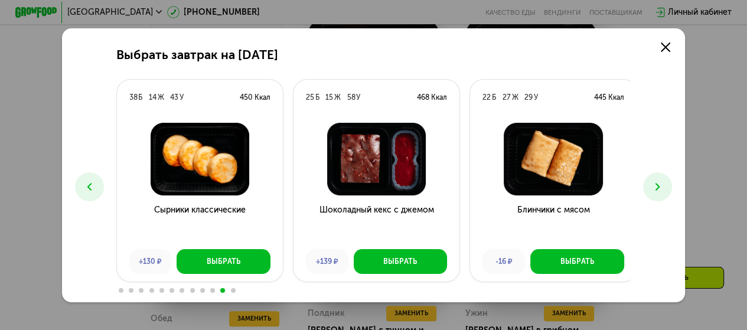
click at [657, 185] on icon at bounding box center [657, 187] width 12 height 12
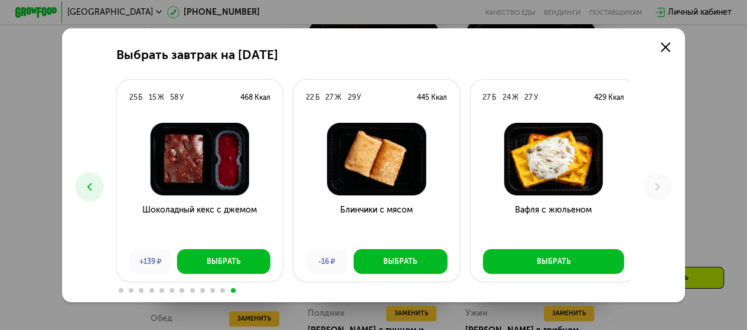
click at [87, 185] on icon at bounding box center [89, 187] width 12 height 12
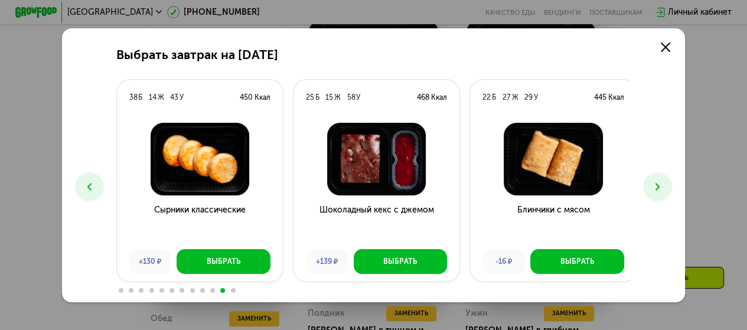
click at [86, 186] on icon at bounding box center [89, 187] width 12 height 12
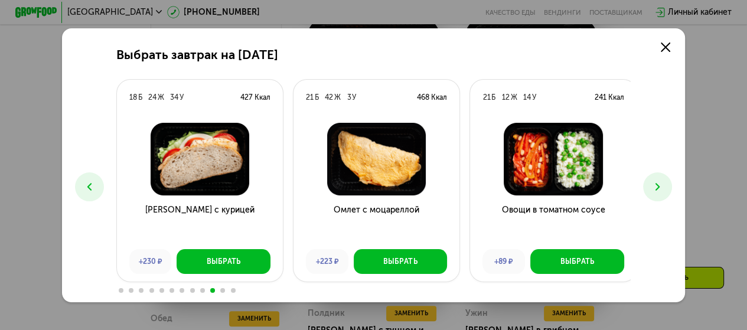
click at [86, 186] on icon at bounding box center [89, 187] width 12 height 12
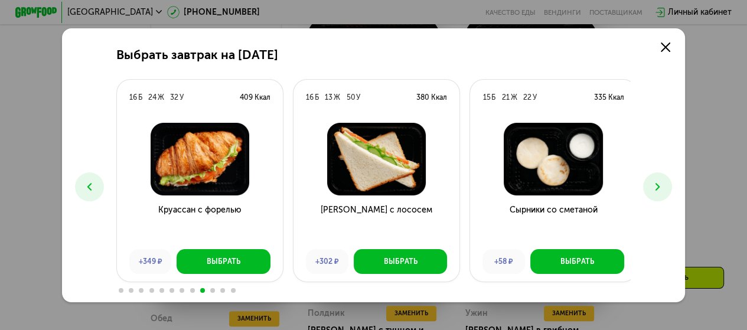
click at [86, 186] on icon at bounding box center [89, 187] width 12 height 12
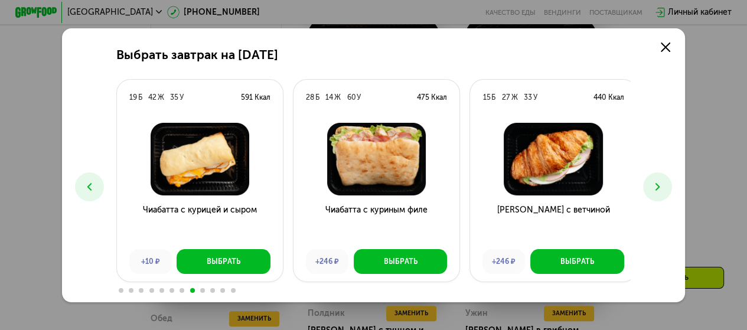
click at [86, 186] on icon at bounding box center [89, 187] width 12 height 12
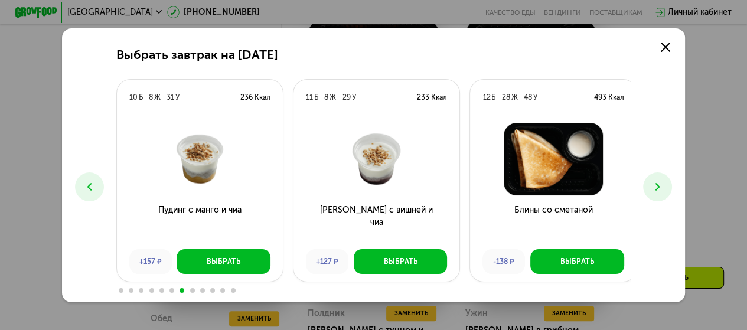
click at [86, 186] on icon at bounding box center [89, 187] width 12 height 12
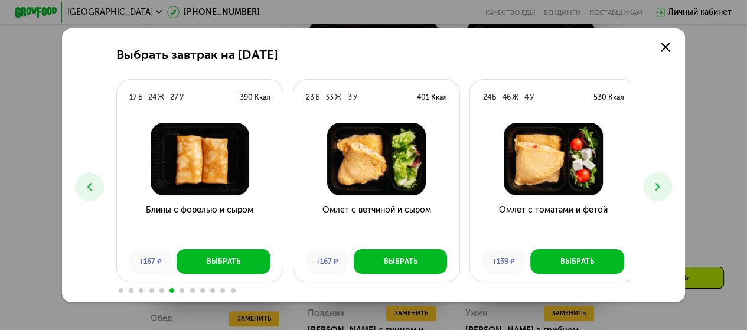
click at [86, 186] on icon at bounding box center [89, 187] width 12 height 12
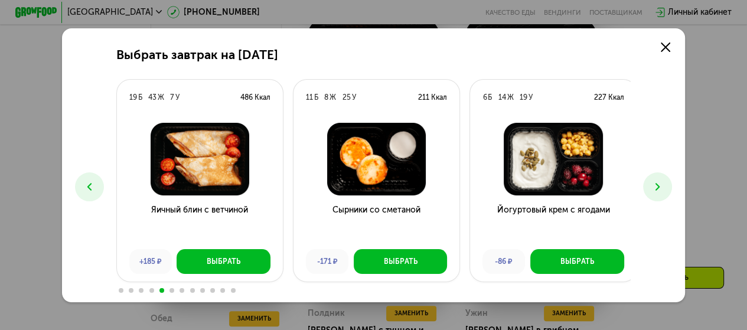
click at [86, 186] on icon at bounding box center [89, 187] width 12 height 12
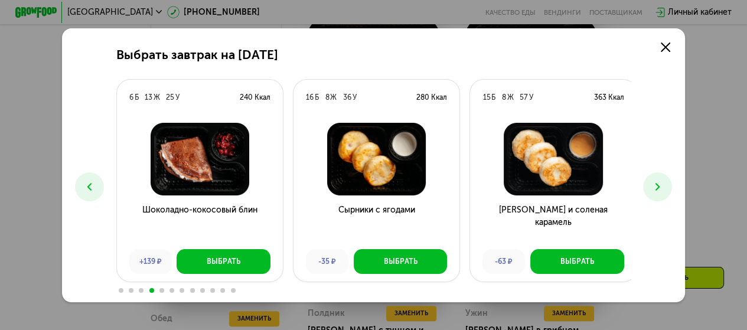
click at [657, 182] on icon at bounding box center [657, 187] width 12 height 12
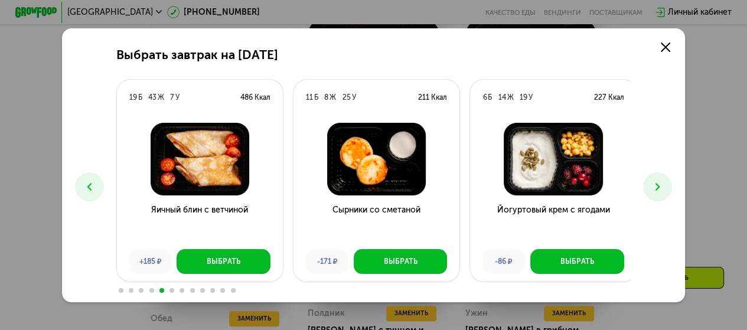
click at [86, 186] on icon at bounding box center [89, 187] width 12 height 12
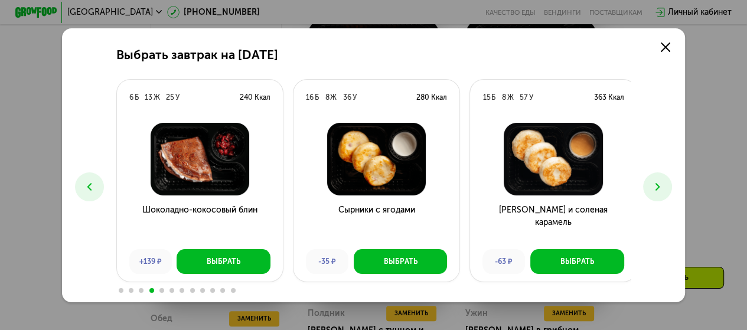
click at [86, 186] on icon at bounding box center [89, 187] width 12 height 12
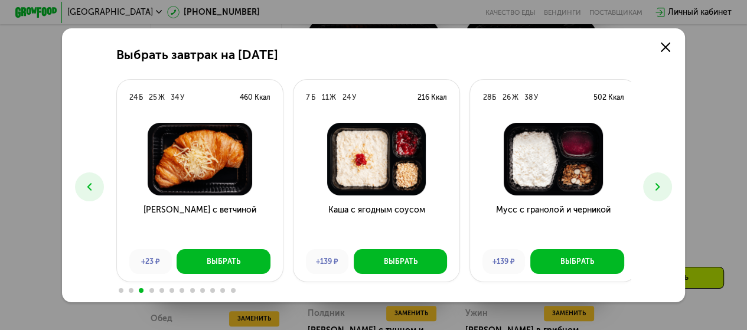
click at [86, 186] on icon at bounding box center [89, 187] width 12 height 12
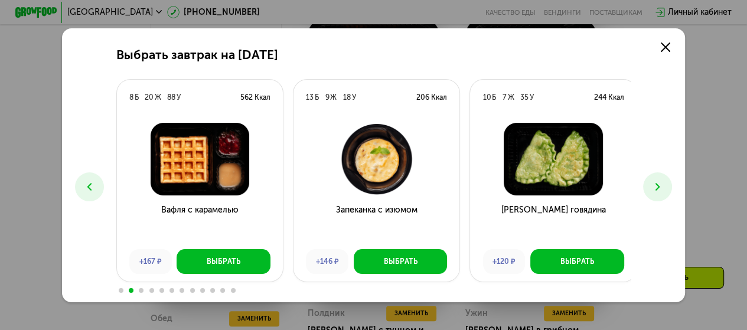
click at [86, 186] on icon at bounding box center [89, 187] width 12 height 12
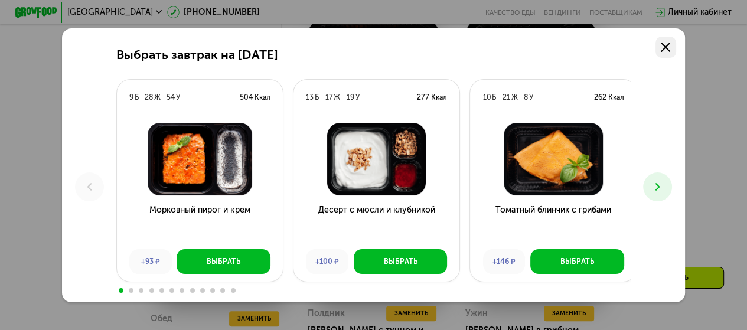
click at [667, 44] on use at bounding box center [664, 46] width 9 height 9
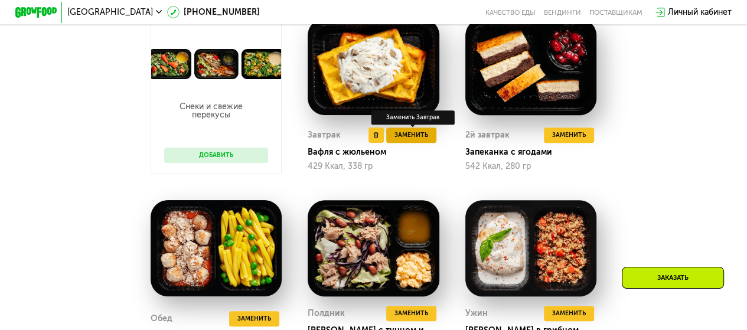
click at [407, 140] on span "Заменить" at bounding box center [411, 135] width 34 height 11
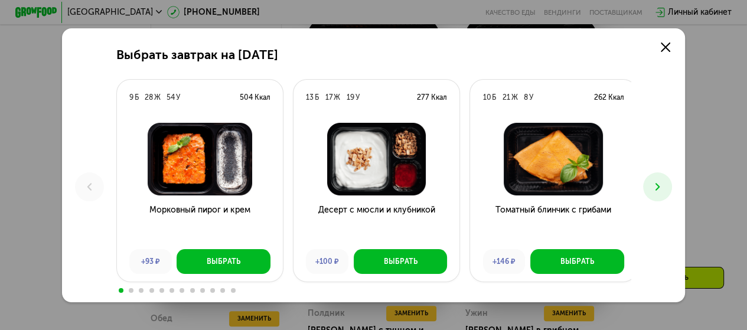
click at [660, 188] on icon at bounding box center [657, 187] width 12 height 12
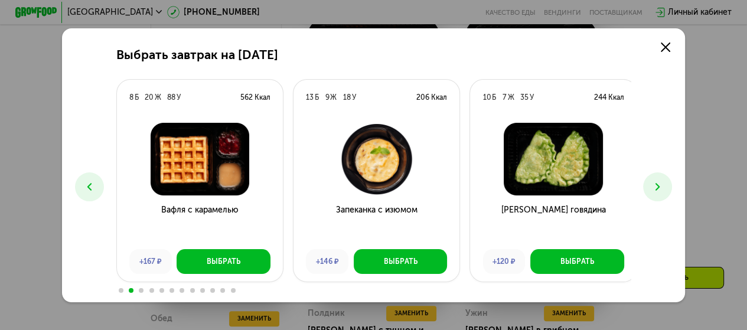
click at [660, 187] on icon at bounding box center [657, 187] width 12 height 12
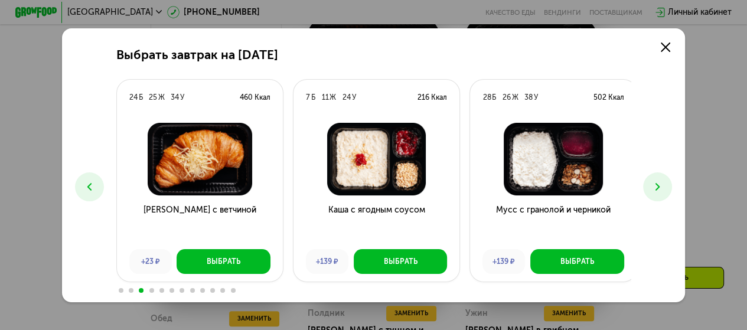
click at [660, 187] on icon at bounding box center [657, 187] width 12 height 12
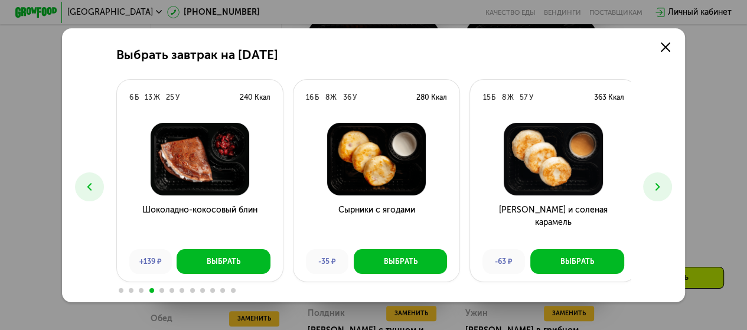
click at [659, 186] on use at bounding box center [657, 187] width 4 height 8
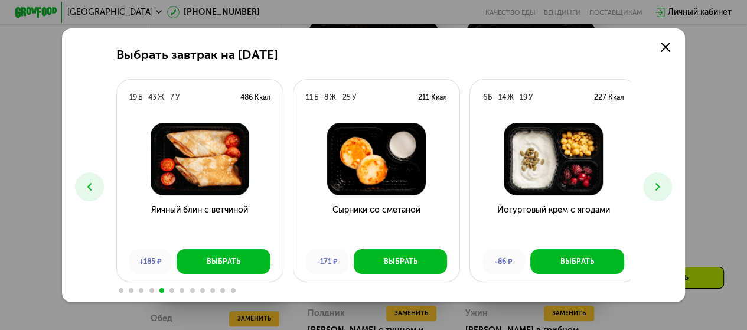
click at [659, 185] on use at bounding box center [657, 187] width 4 height 8
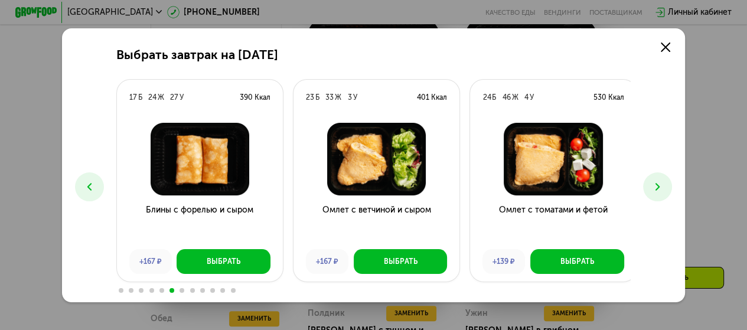
click at [661, 184] on icon at bounding box center [657, 187] width 12 height 12
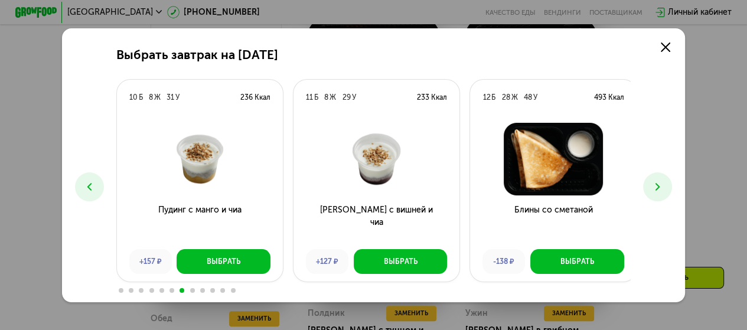
click at [661, 184] on icon at bounding box center [657, 187] width 12 height 12
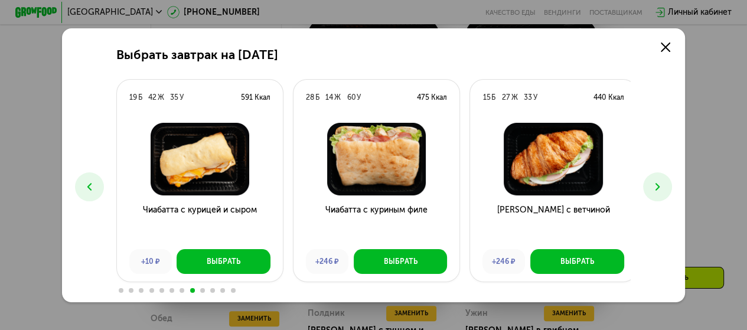
click at [661, 184] on icon at bounding box center [657, 187] width 12 height 12
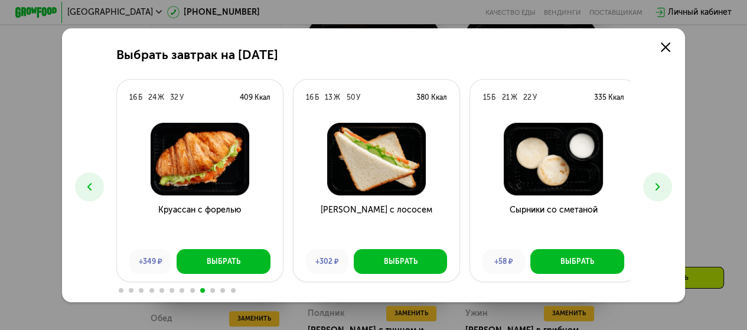
click at [661, 184] on icon at bounding box center [657, 187] width 12 height 12
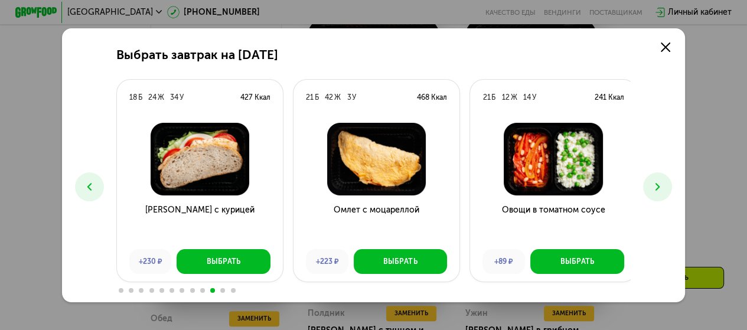
click at [661, 184] on icon at bounding box center [657, 187] width 12 height 12
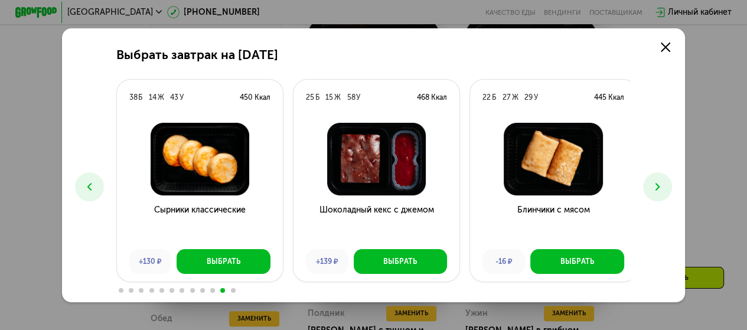
click at [661, 184] on icon at bounding box center [657, 187] width 12 height 12
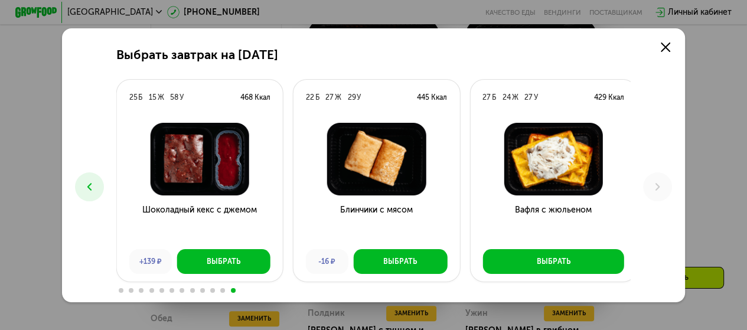
click at [86, 186] on icon at bounding box center [89, 187] width 12 height 12
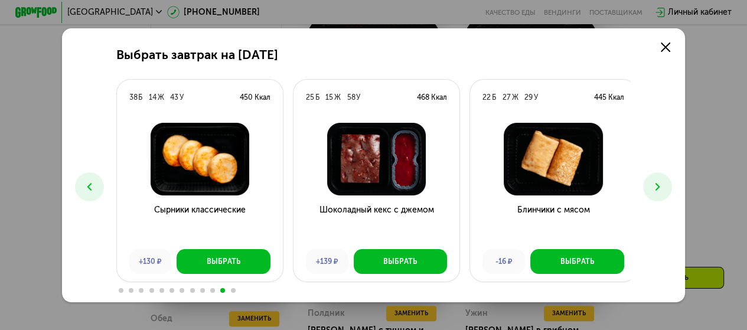
click at [86, 186] on icon at bounding box center [89, 187] width 12 height 12
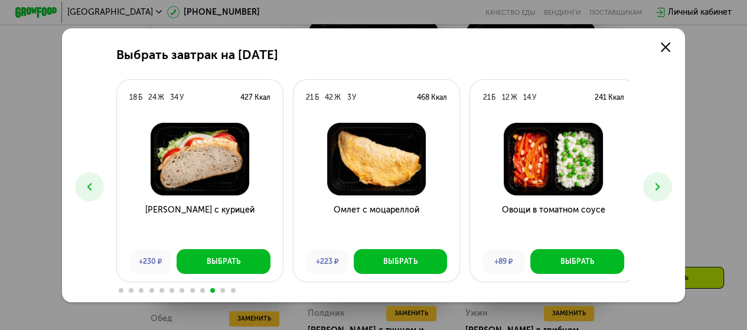
click at [86, 186] on icon at bounding box center [89, 187] width 12 height 12
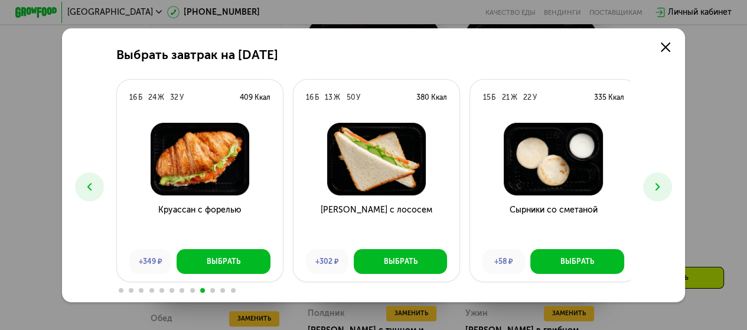
click at [86, 186] on icon at bounding box center [89, 187] width 12 height 12
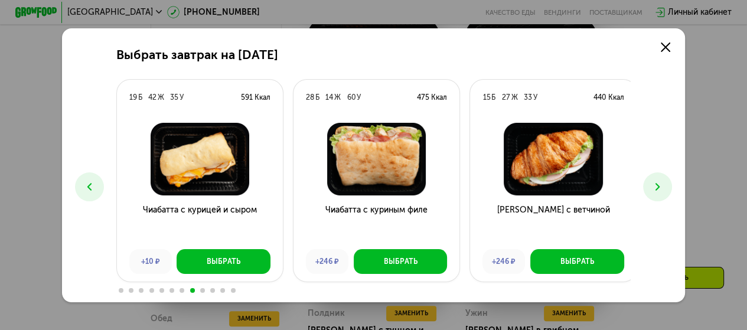
click at [86, 186] on icon at bounding box center [89, 187] width 12 height 12
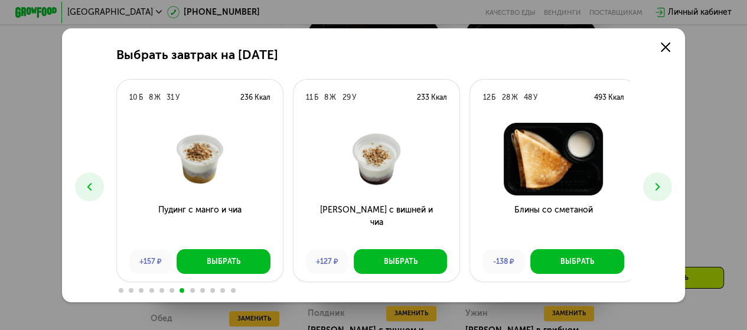
click at [86, 186] on icon at bounding box center [89, 187] width 12 height 12
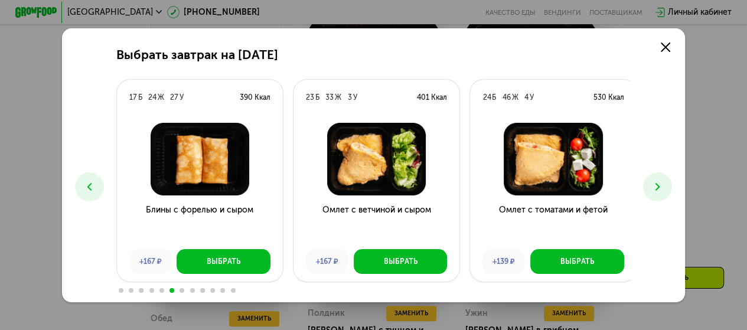
click at [86, 186] on icon at bounding box center [89, 187] width 12 height 12
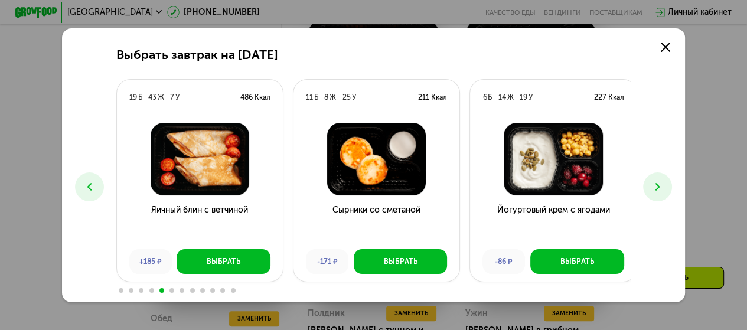
click at [86, 186] on icon at bounding box center [89, 187] width 12 height 12
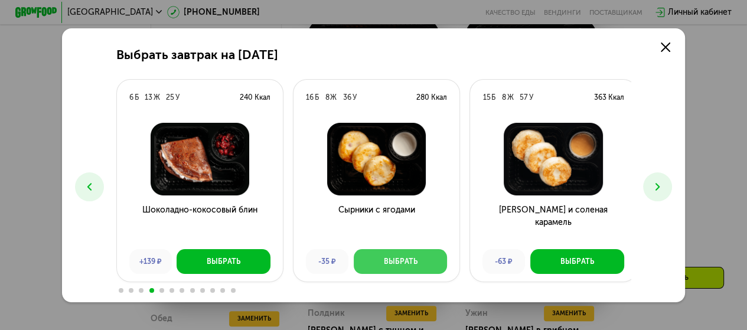
click at [388, 259] on div "Выбрать" at bounding box center [400, 261] width 34 height 11
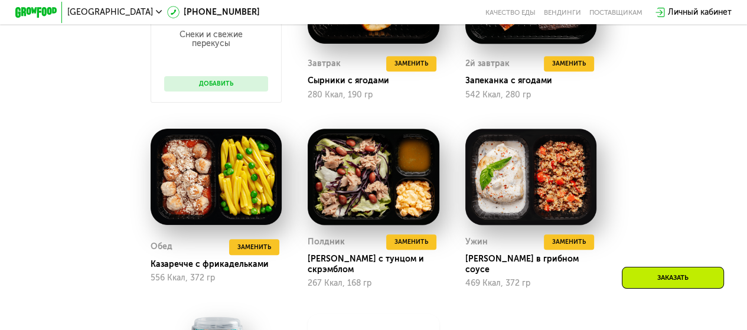
scroll to position [1022, 0]
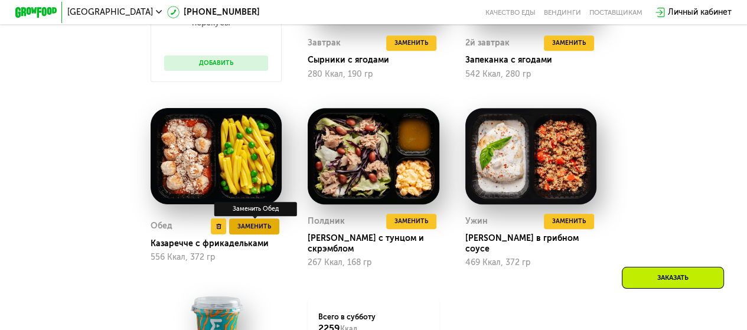
click at [251, 232] on span "Заменить" at bounding box center [254, 226] width 34 height 11
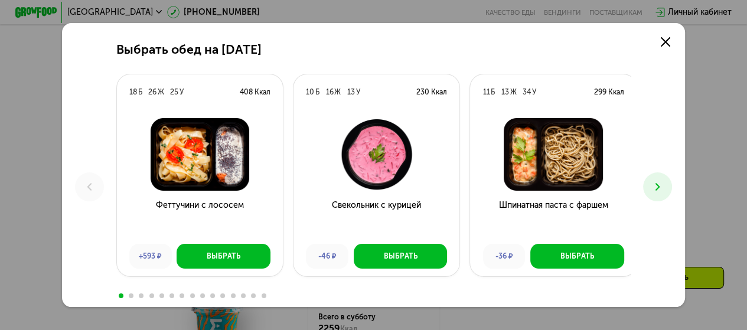
click at [658, 186] on icon at bounding box center [657, 187] width 12 height 12
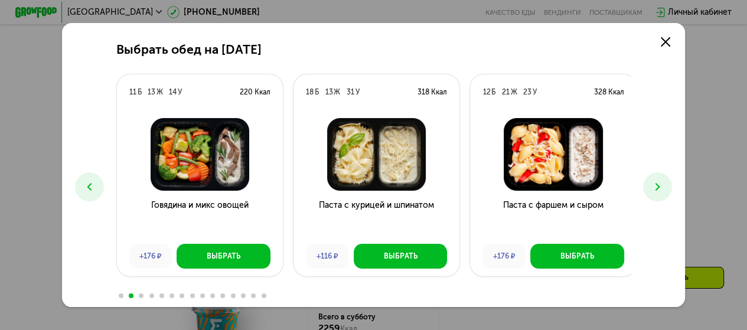
click at [658, 186] on icon at bounding box center [657, 187] width 12 height 12
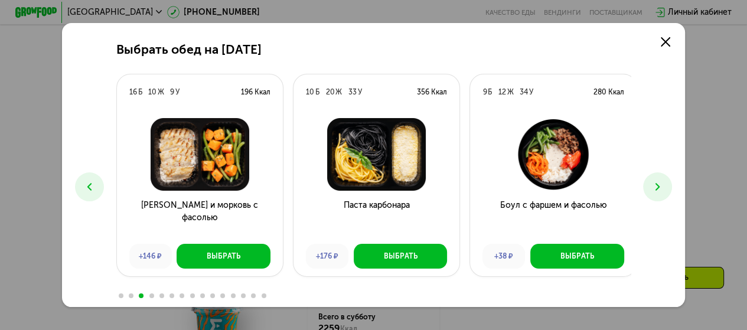
click at [658, 186] on icon at bounding box center [657, 187] width 12 height 12
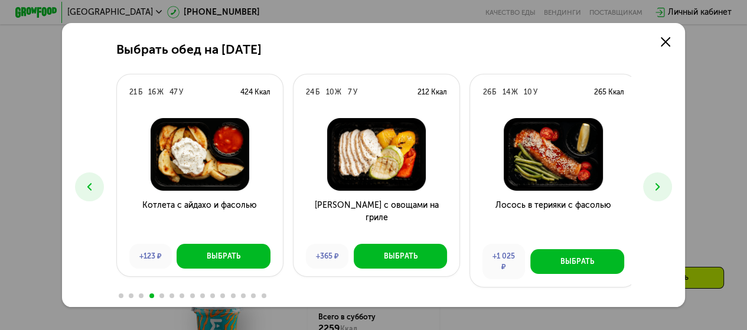
click at [660, 186] on icon at bounding box center [657, 187] width 12 height 12
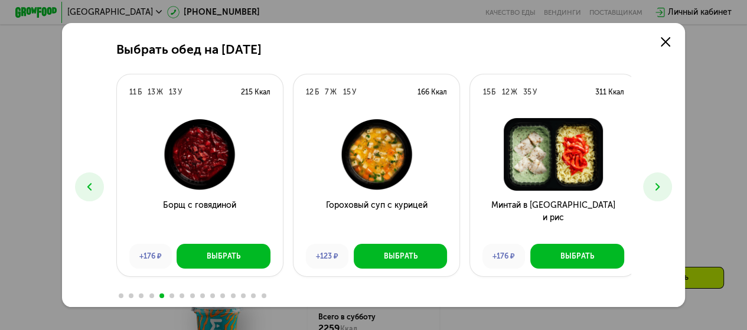
click at [660, 186] on icon at bounding box center [657, 187] width 12 height 12
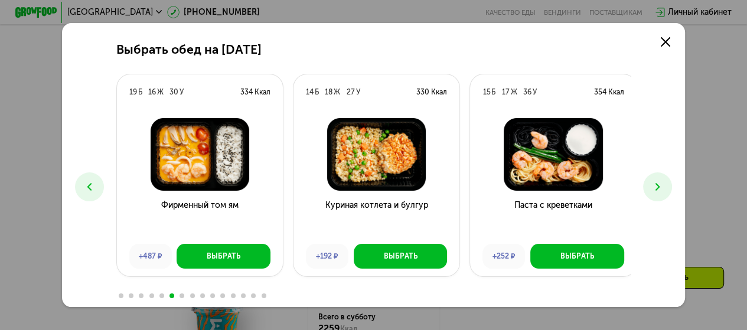
click at [660, 186] on icon at bounding box center [657, 187] width 12 height 12
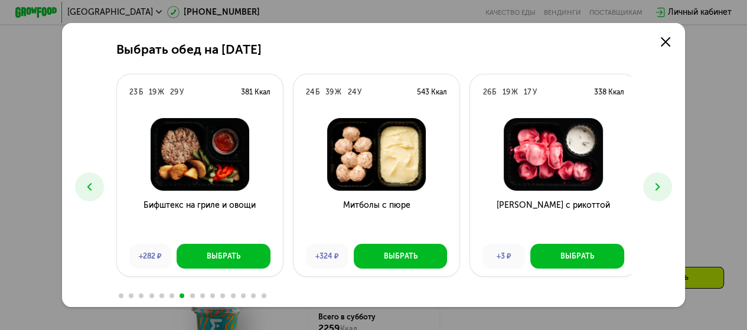
click at [660, 186] on icon at bounding box center [657, 187] width 12 height 12
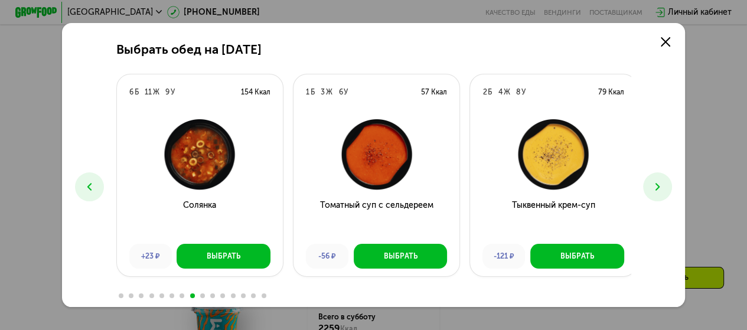
click at [660, 186] on icon at bounding box center [657, 187] width 12 height 12
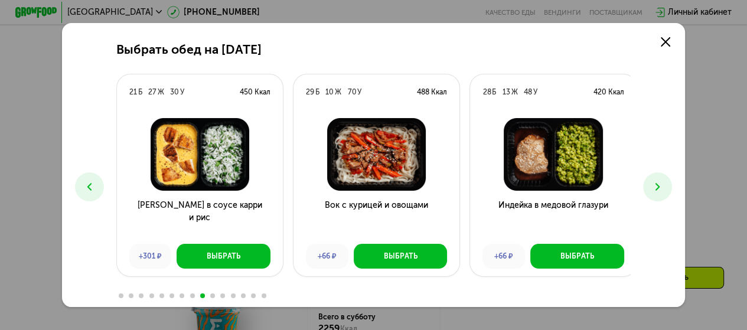
click at [660, 186] on icon at bounding box center [657, 187] width 12 height 12
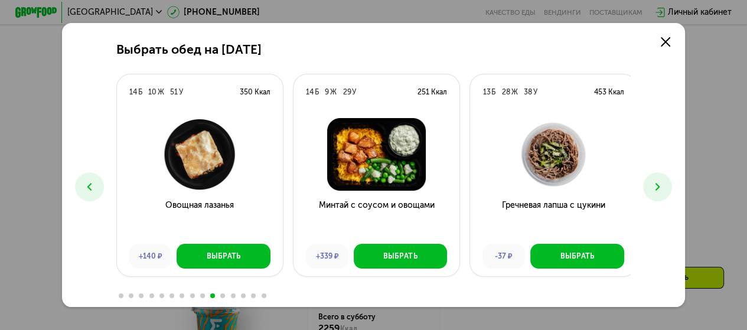
click at [87, 186] on icon at bounding box center [89, 187] width 12 height 12
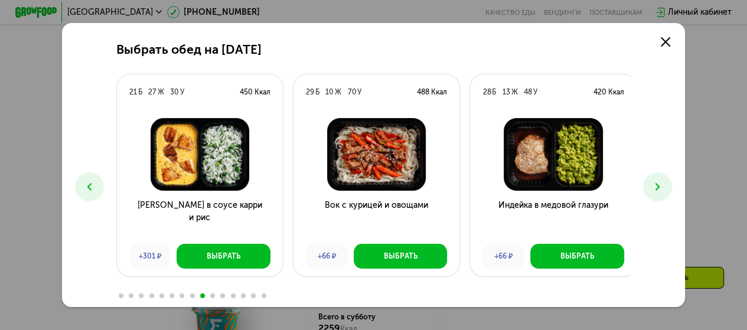
click at [658, 186] on icon at bounding box center [657, 187] width 12 height 12
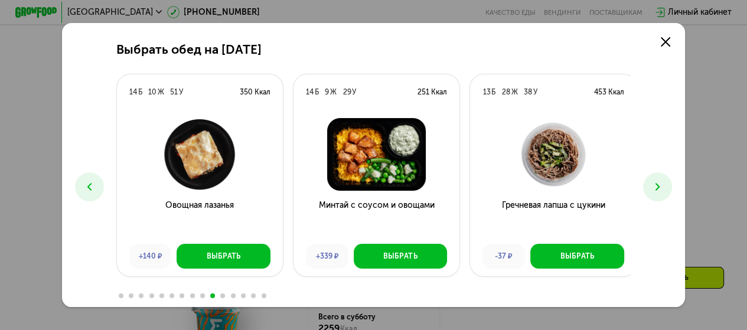
click at [658, 186] on icon at bounding box center [657, 187] width 12 height 12
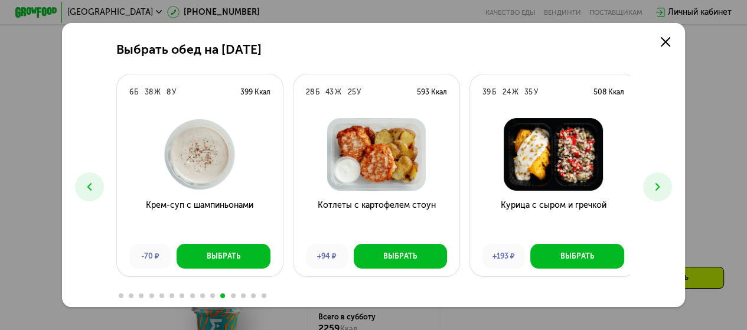
click at [658, 186] on icon at bounding box center [657, 187] width 12 height 12
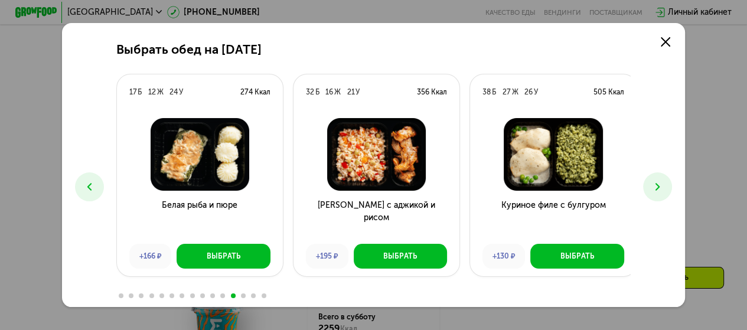
click at [658, 186] on icon at bounding box center [657, 187] width 12 height 12
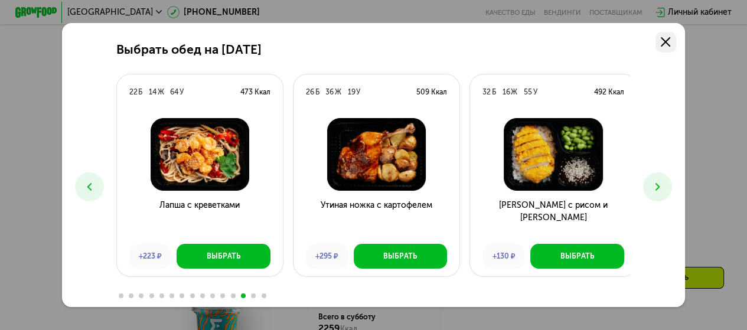
click at [668, 40] on use at bounding box center [664, 41] width 9 height 9
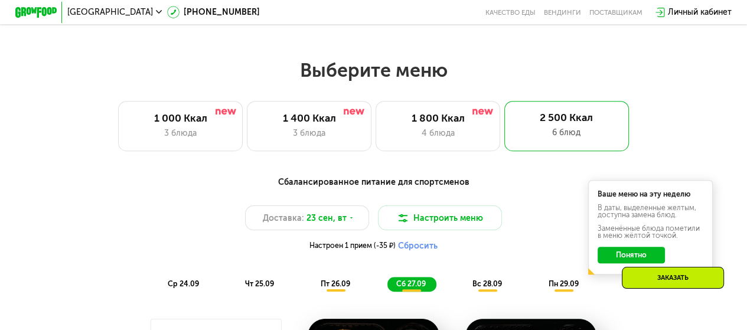
scroll to position [608, 0]
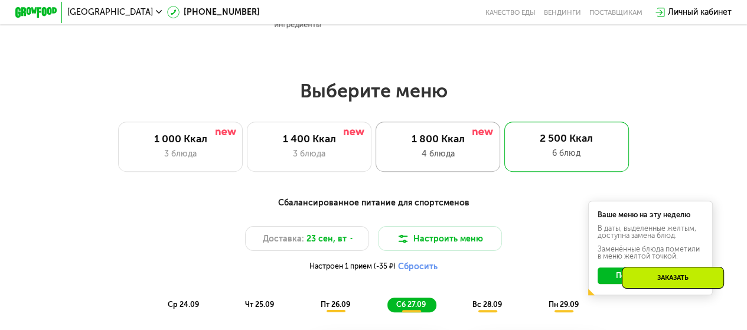
click at [432, 143] on div "1 800 Ккал" at bounding box center [438, 139] width 103 height 12
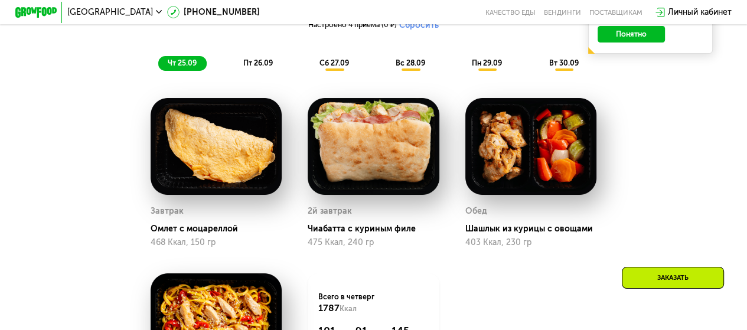
scroll to position [785, 0]
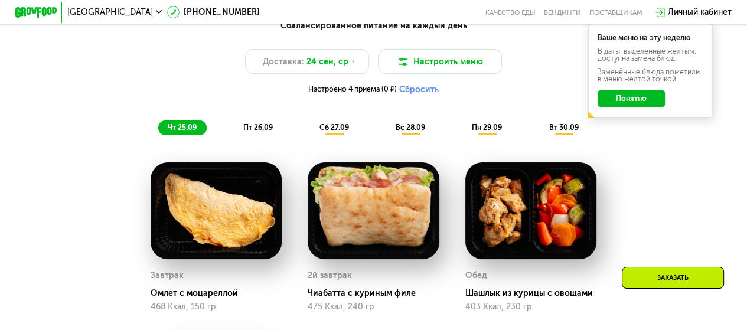
click at [334, 132] on span "сб 27.09" at bounding box center [334, 127] width 30 height 9
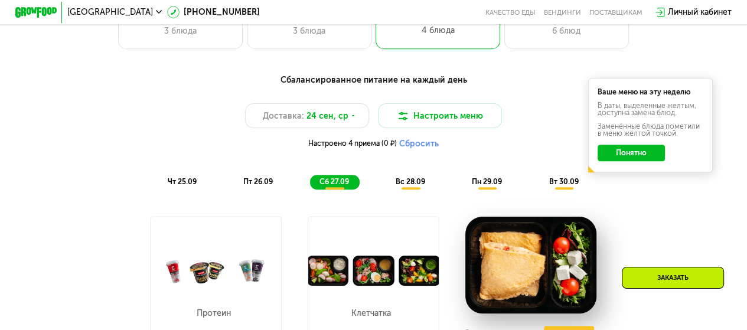
scroll to position [667, 0]
